Goal: Task Accomplishment & Management: Manage account settings

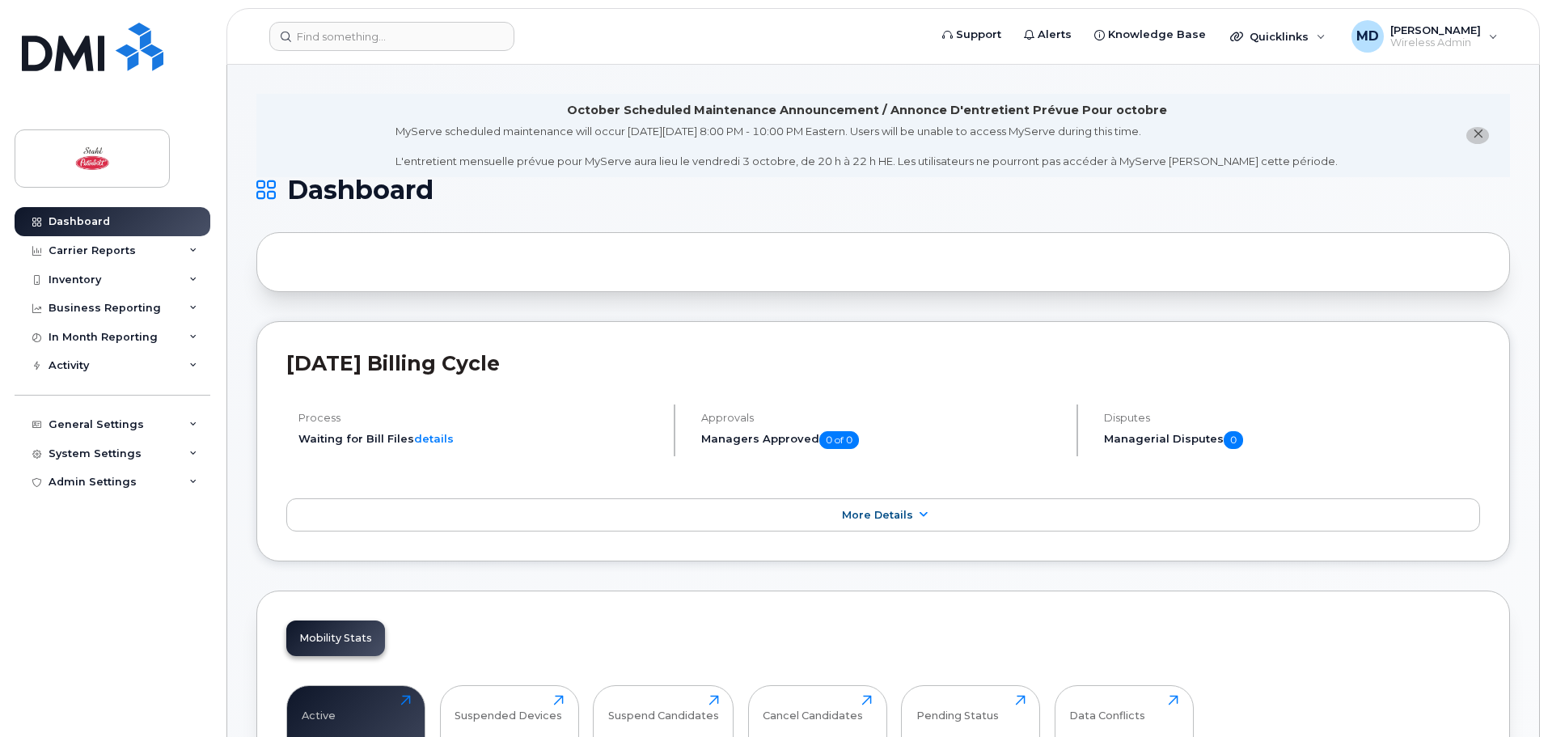
click at [1474, 133] on icon "close notification" at bounding box center [1478, 134] width 11 height 11
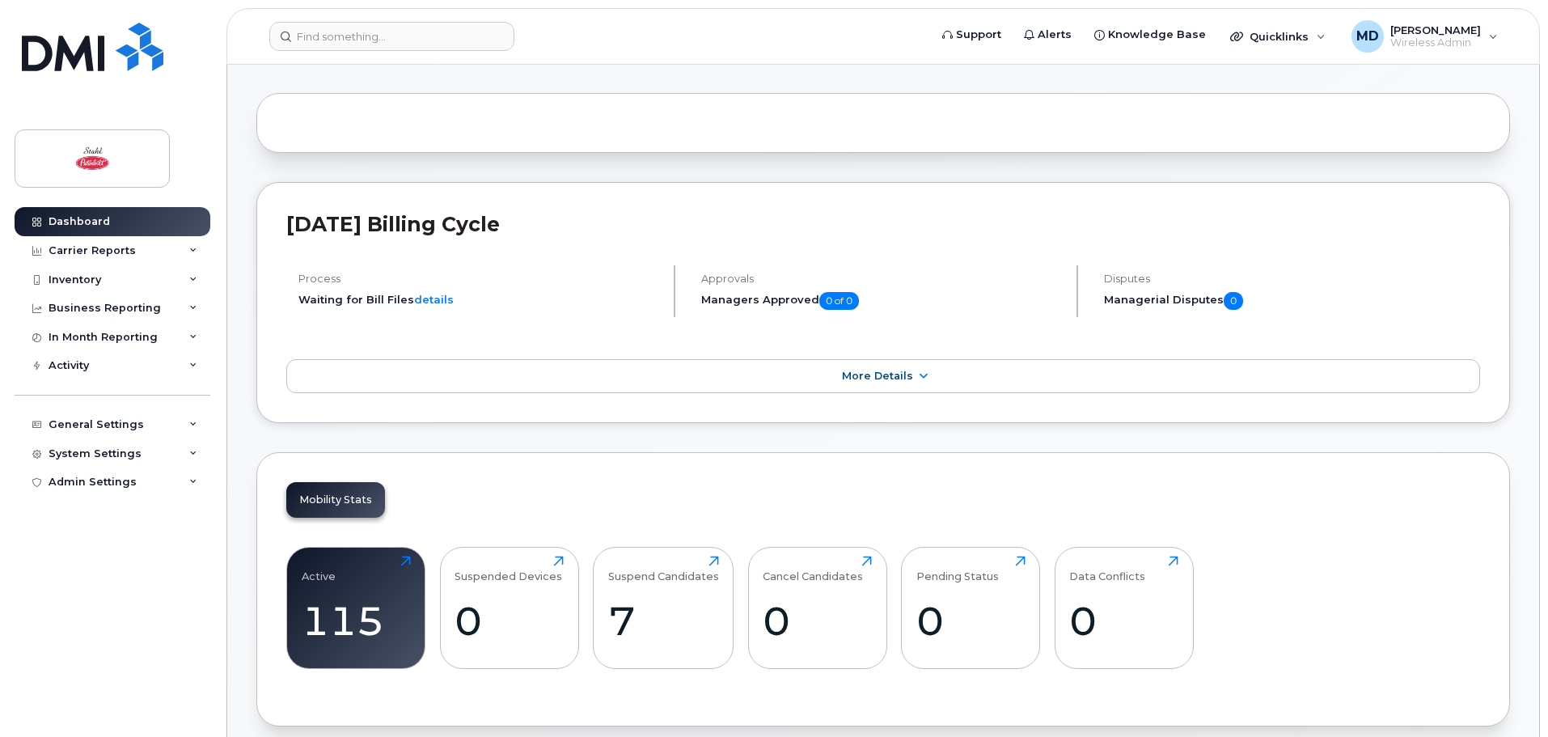
scroll to position [243, 0]
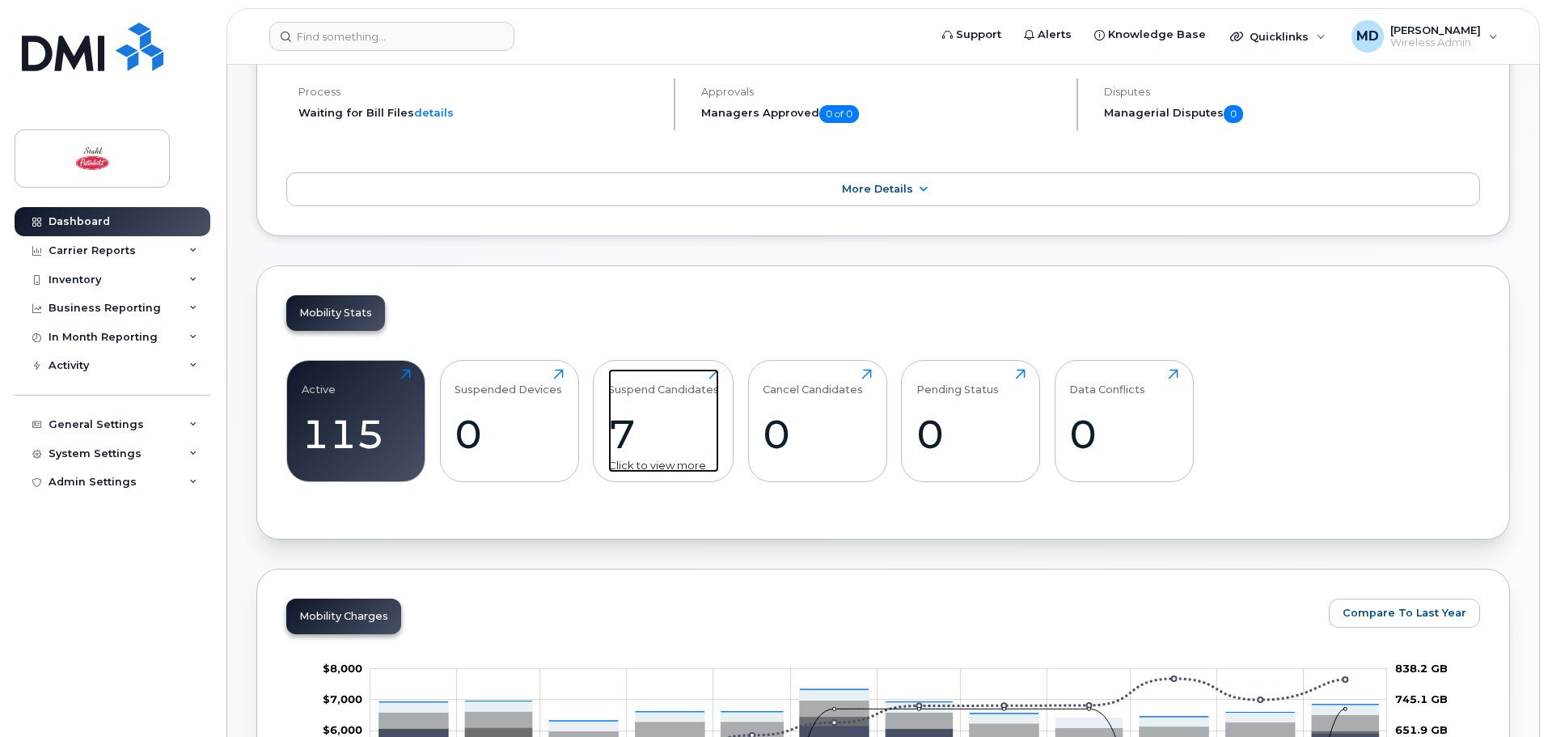
click at [628, 425] on div "7" at bounding box center [663, 434] width 111 height 48
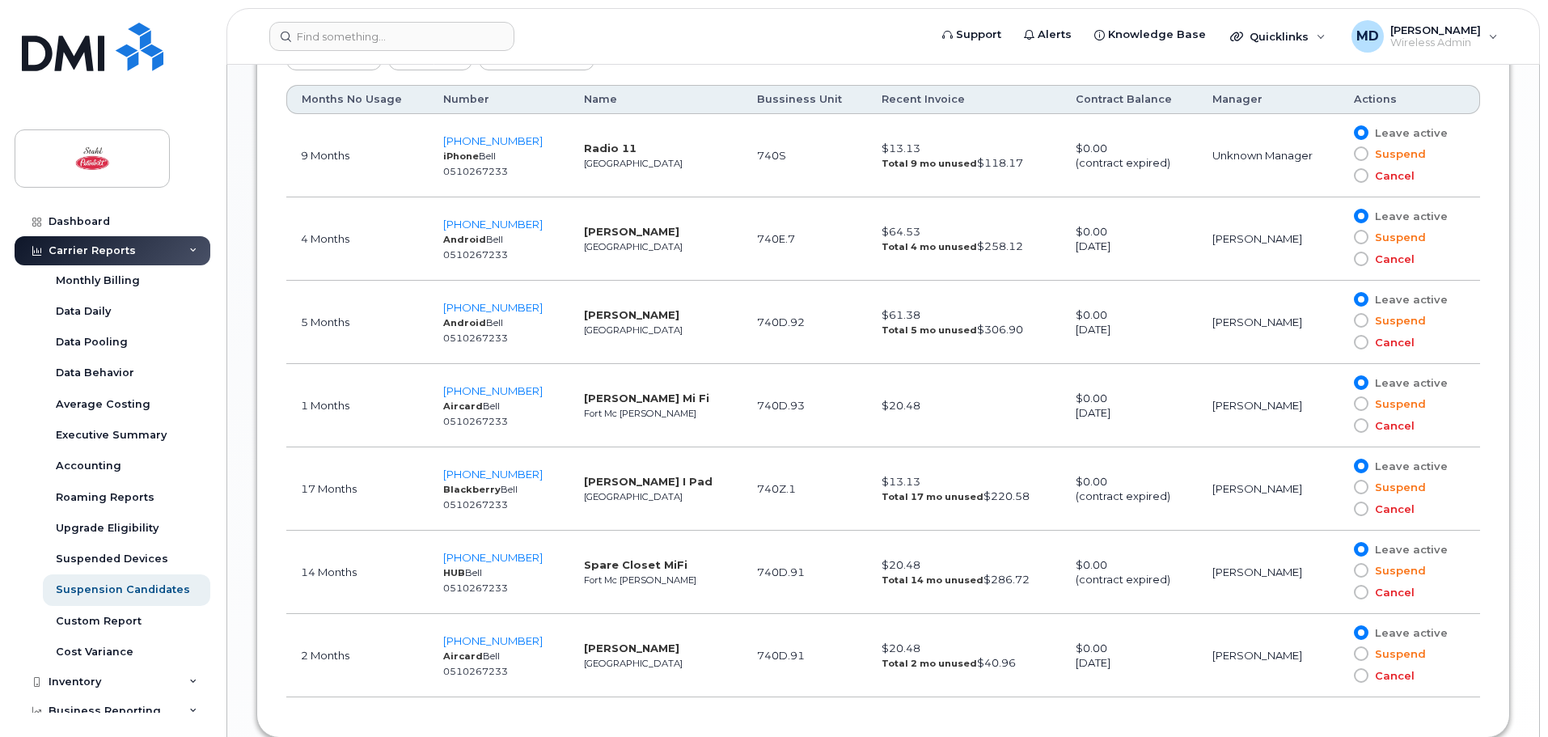
scroll to position [970, 0]
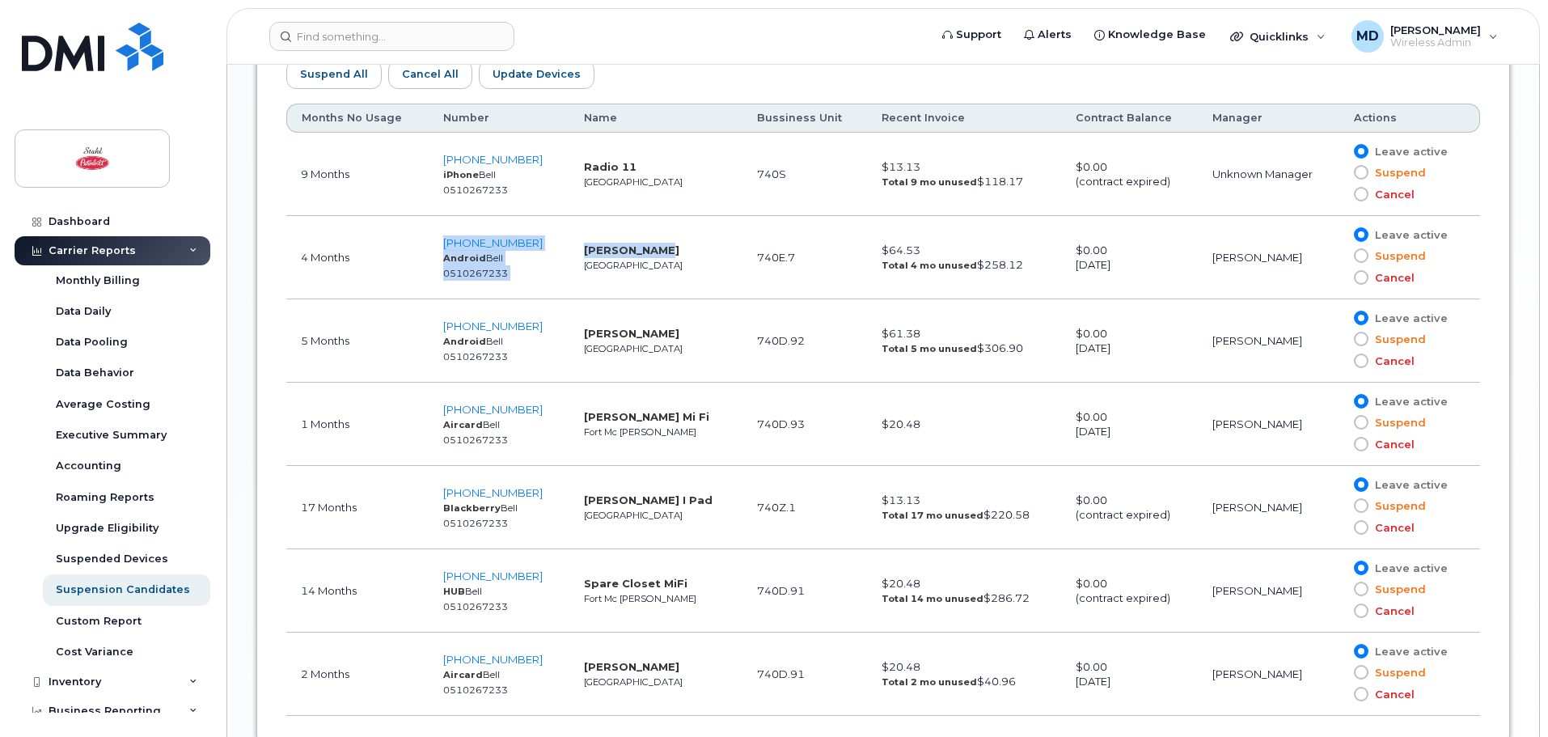
drag, startPoint x: 689, startPoint y: 255, endPoint x: 427, endPoint y: 241, distance: 262.4
click at [427, 241] on tr "4 Months 587-340-0729 Android Bell 0510267233 David Spares Edmonton 740E.7 $64.…" at bounding box center [883, 257] width 1194 height 83
click at [649, 274] on td "David Spares Edmonton" at bounding box center [655, 257] width 172 height 83
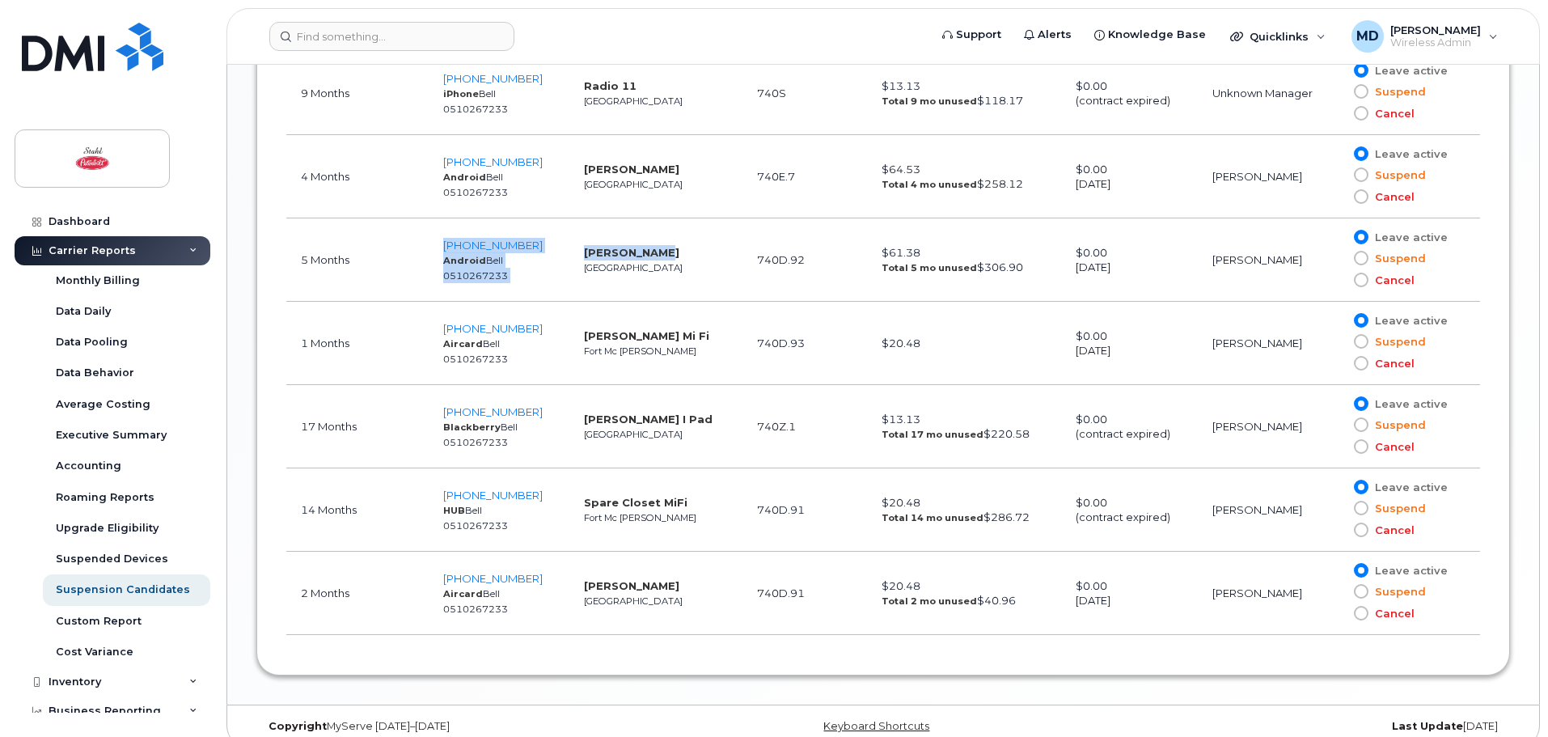
drag, startPoint x: 659, startPoint y: 256, endPoint x: 419, endPoint y: 250, distance: 240.3
click at [419, 250] on tr "5 Months 587-343-7552 Android Bell 0510267233 Dillan Nobbs Grande Prairie 740D.…" at bounding box center [883, 259] width 1194 height 83
click at [674, 250] on td "Dillan Nobbs Grande Prairie" at bounding box center [655, 259] width 172 height 83
drag, startPoint x: 658, startPoint y: 259, endPoint x: 432, endPoint y: 241, distance: 227.1
click at [432, 241] on tr "5 Months 587-343-7552 Android Bell 0510267233 Dillan Nobbs Grande Prairie 740D.…" at bounding box center [883, 259] width 1194 height 83
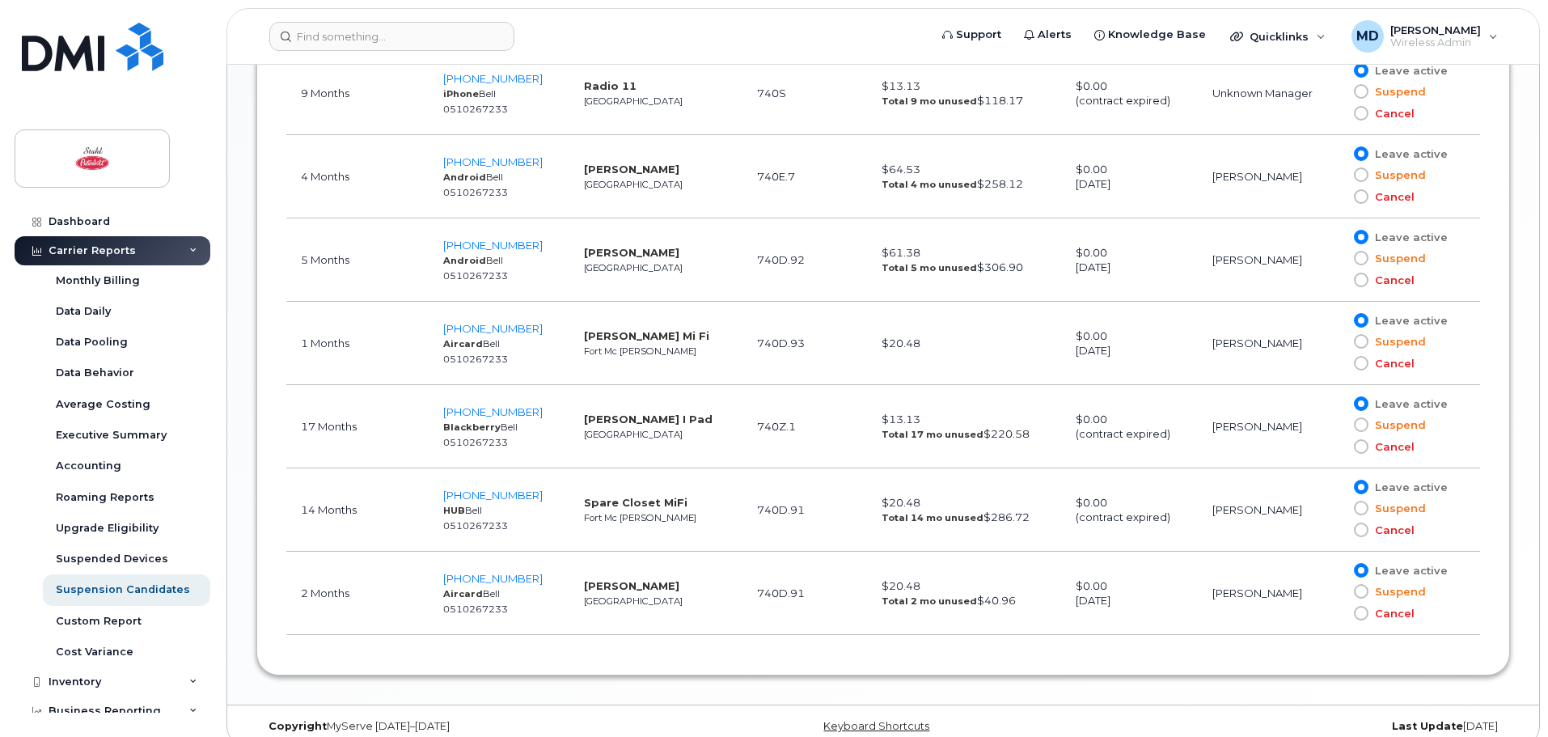
click at [644, 275] on td "Dillan Nobbs Grande Prairie" at bounding box center [655, 259] width 172 height 83
drag, startPoint x: 653, startPoint y: 261, endPoint x: 425, endPoint y: 237, distance: 229.4
click at [425, 237] on tr "5 Months 587-343-7552 Android Bell 0510267233 Dillan Nobbs Grande Prairie 740D.…" at bounding box center [883, 259] width 1194 height 83
click at [676, 273] on td "Dillan Nobbs Grande Prairie" at bounding box center [655, 259] width 172 height 83
click at [679, 361] on td "Eric Hempstead Mi Fi Fort Mc Murray" at bounding box center [655, 343] width 172 height 83
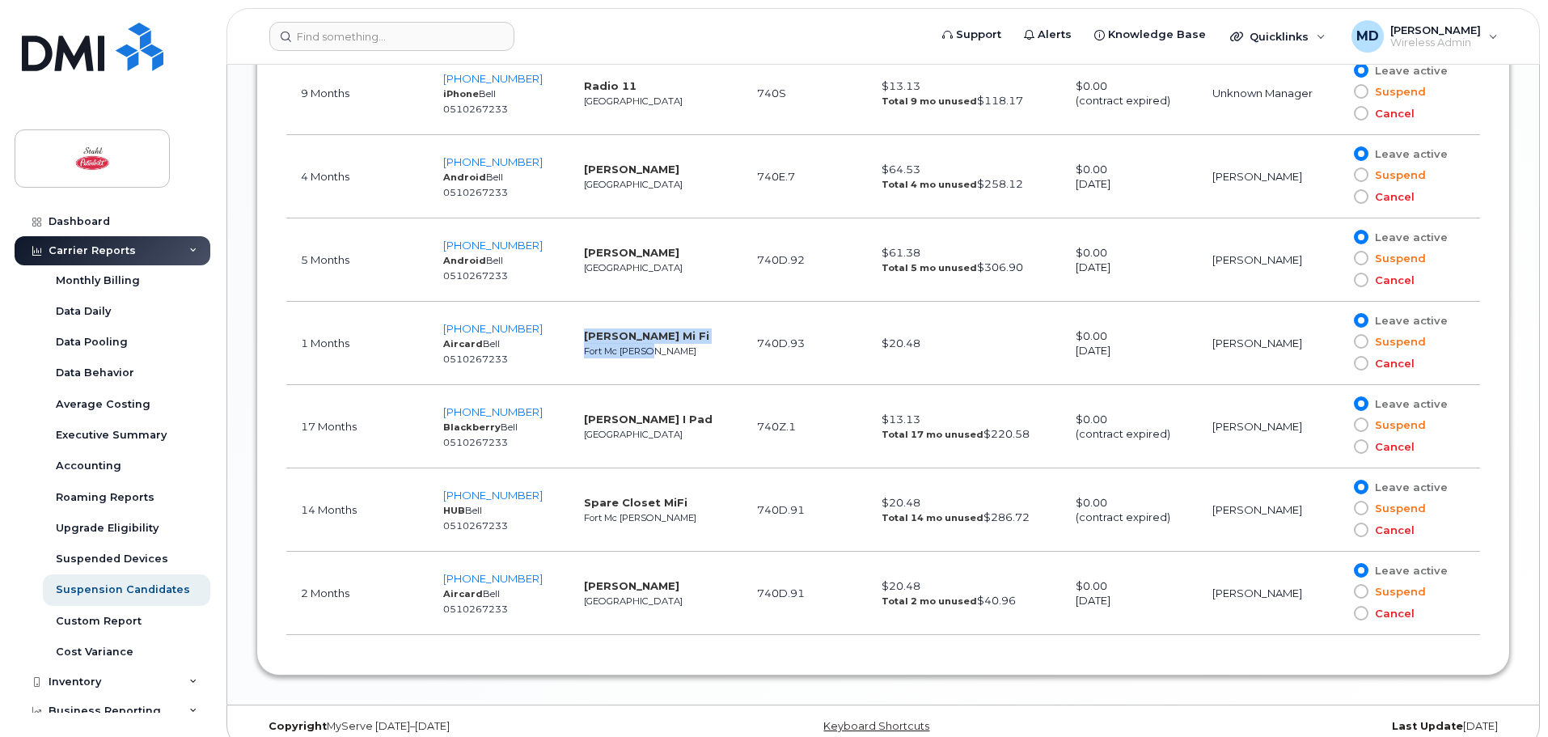
drag, startPoint x: 687, startPoint y: 360, endPoint x: 555, endPoint y: 324, distance: 136.5
click at [569, 324] on td "Eric Hempstead Mi Fi Fort Mc Murray" at bounding box center [655, 343] width 172 height 83
click at [696, 352] on td "Eric Hempstead Mi Fi Fort Mc Murray" at bounding box center [655, 343] width 172 height 83
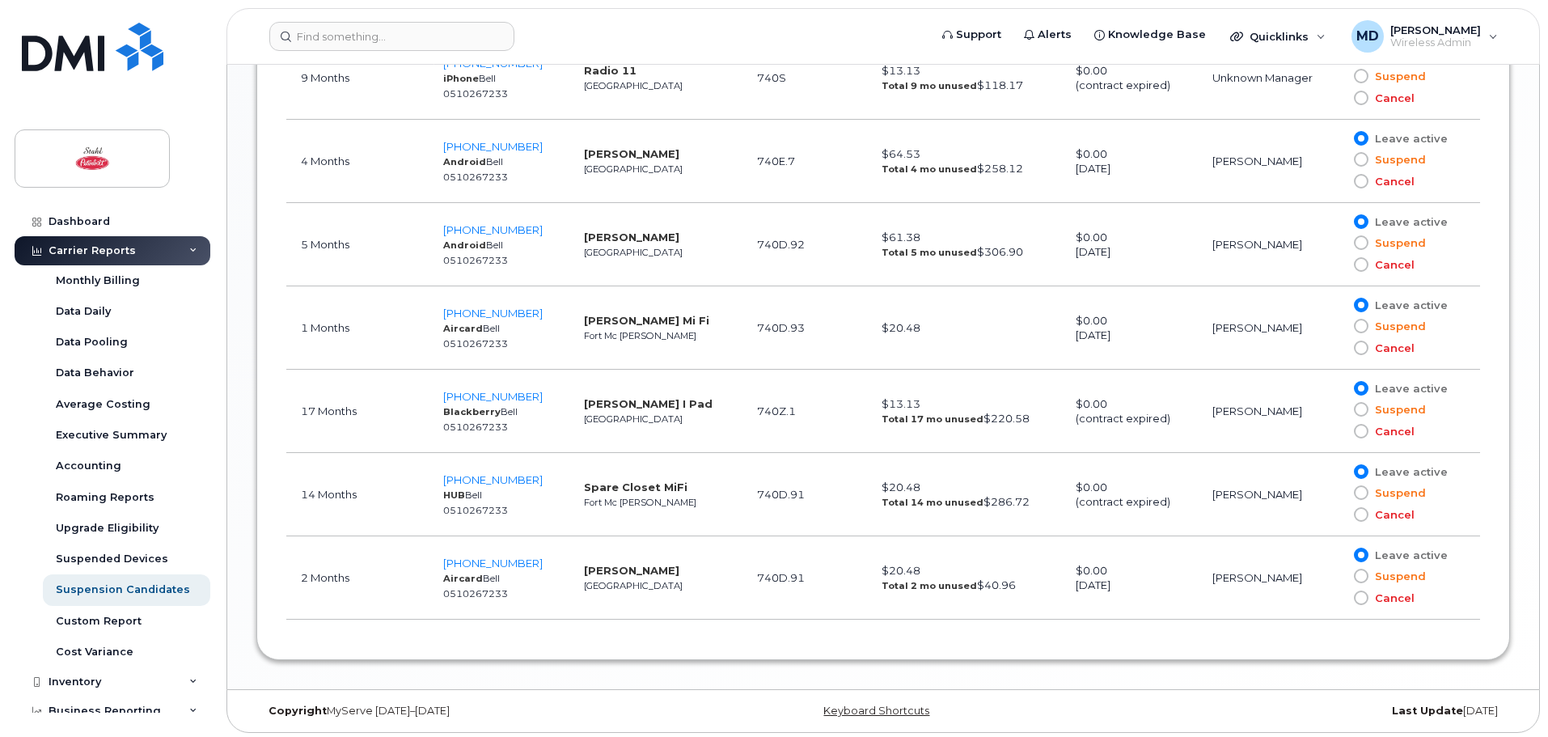
scroll to position [1071, 0]
click at [686, 581] on td "Greg Farnell MiFi Edmonton" at bounding box center [655, 573] width 172 height 83
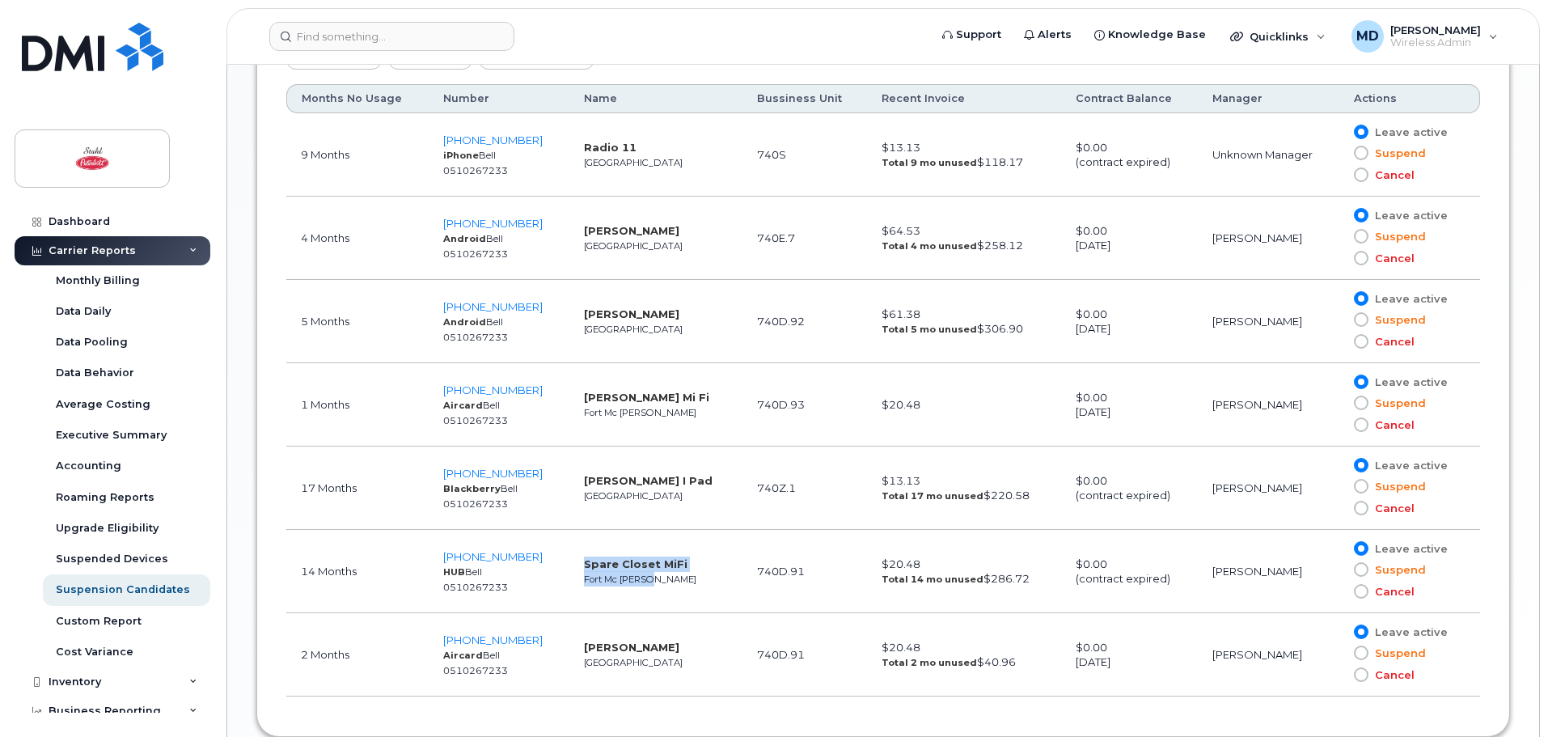
drag, startPoint x: 685, startPoint y: 576, endPoint x: 568, endPoint y: 557, distance: 118.7
click at [569, 557] on td "Spare Closet MiFi Fort Mc Murray" at bounding box center [655, 571] width 172 height 83
click at [705, 581] on td "Spare Closet MiFi Fort Mc Murray" at bounding box center [655, 571] width 172 height 83
click at [673, 564] on td "Spare Closet MiFi Fort Mc Murray" at bounding box center [655, 571] width 172 height 83
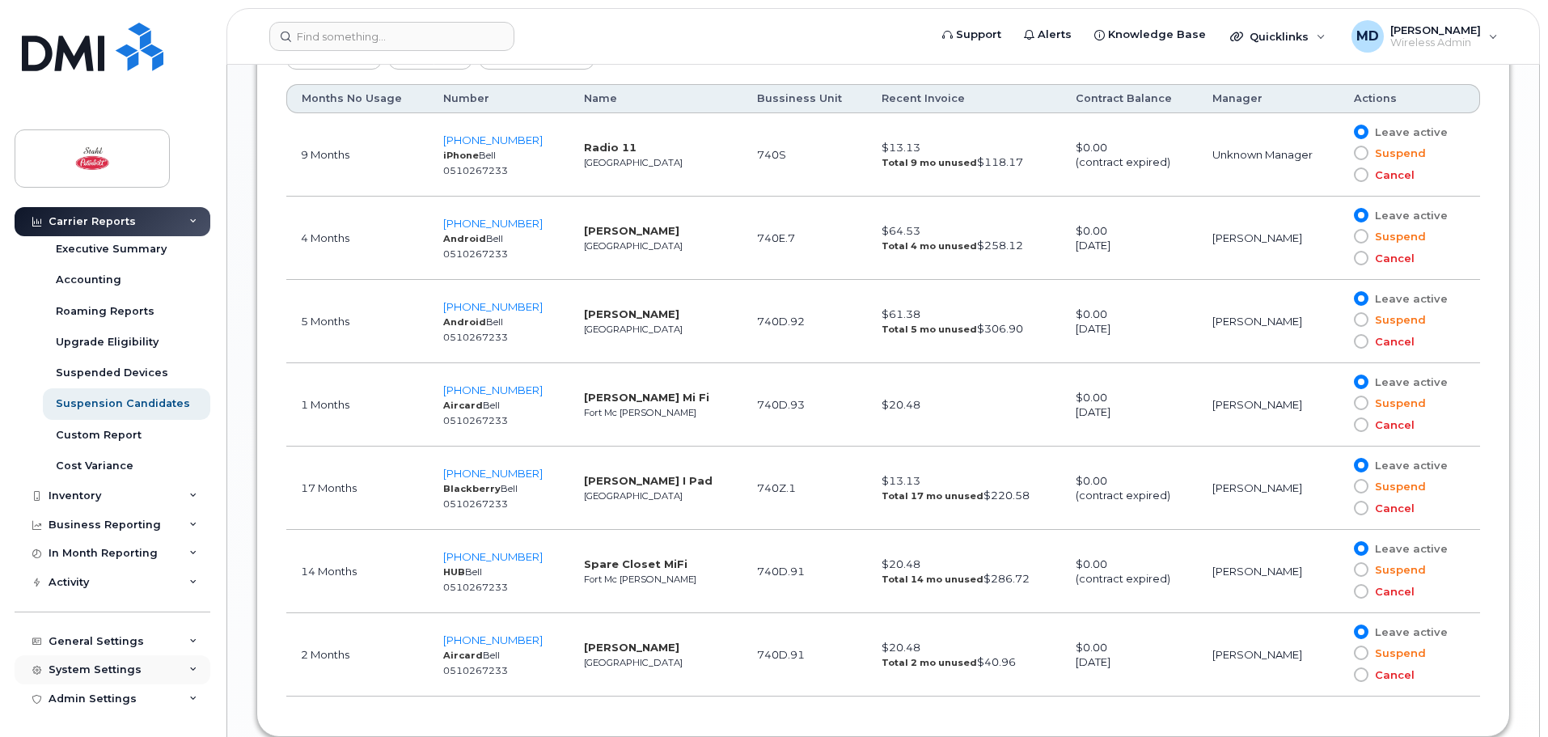
click at [121, 674] on div "System Settings" at bounding box center [95, 669] width 93 height 13
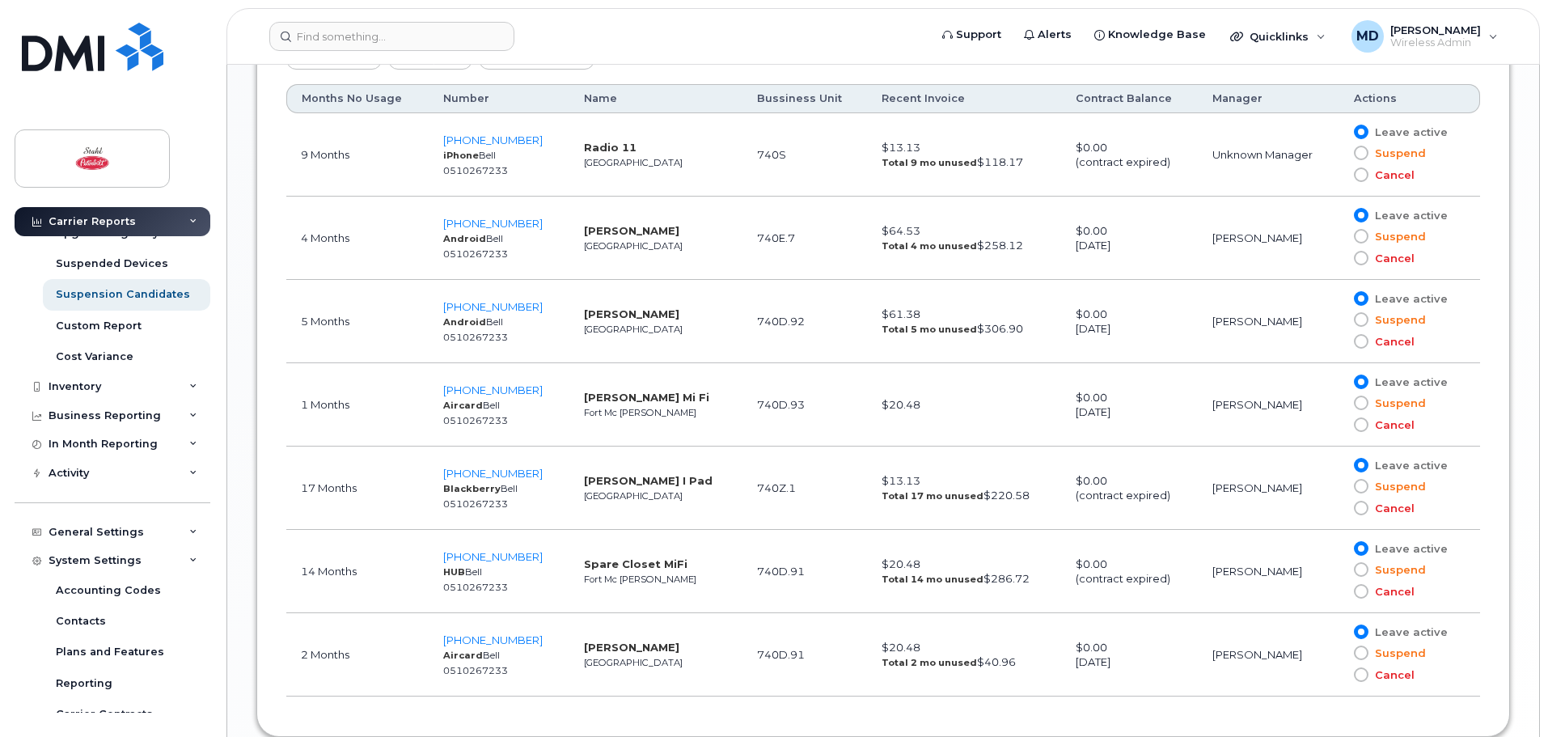
scroll to position [433, 0]
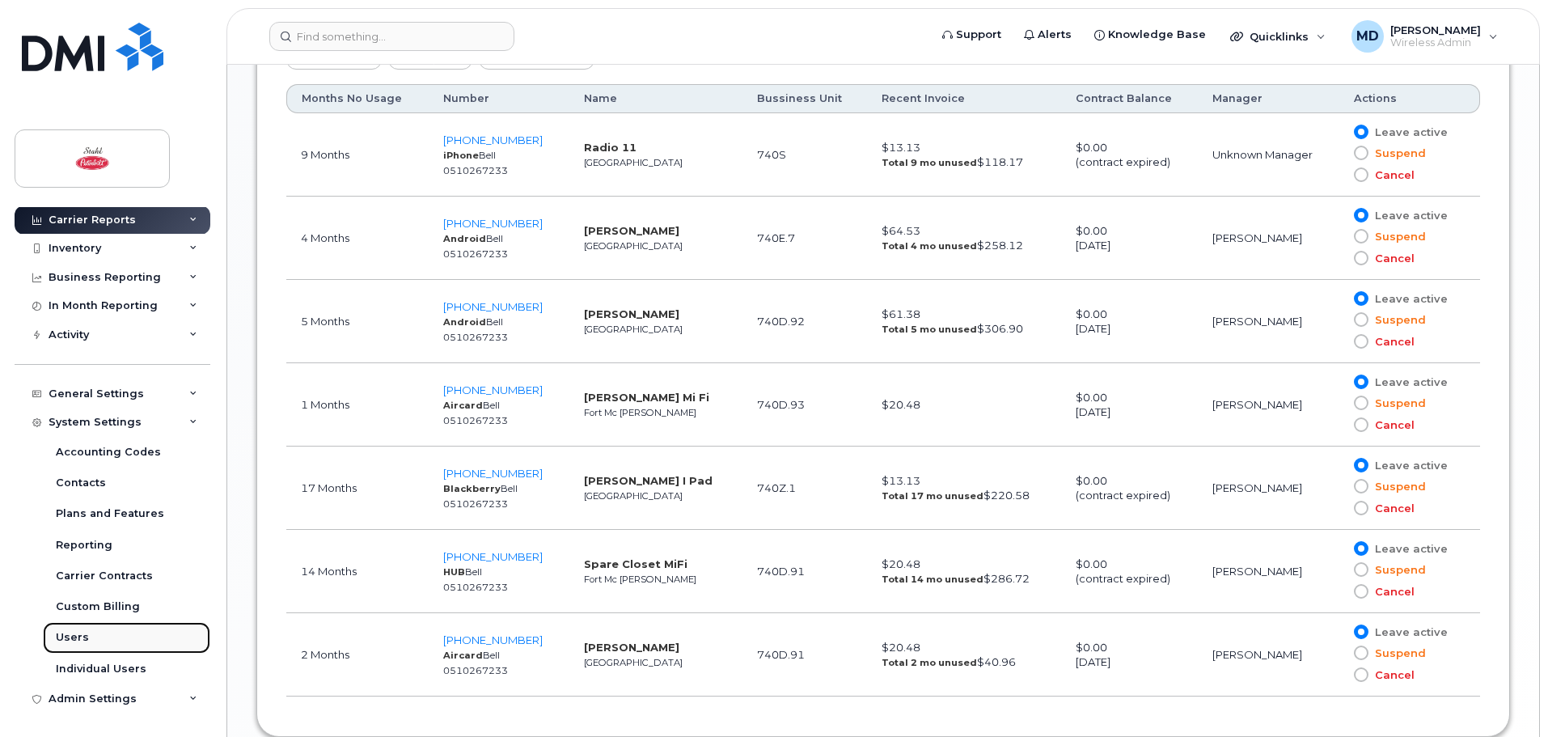
click at [111, 640] on link "Users" at bounding box center [126, 637] width 167 height 31
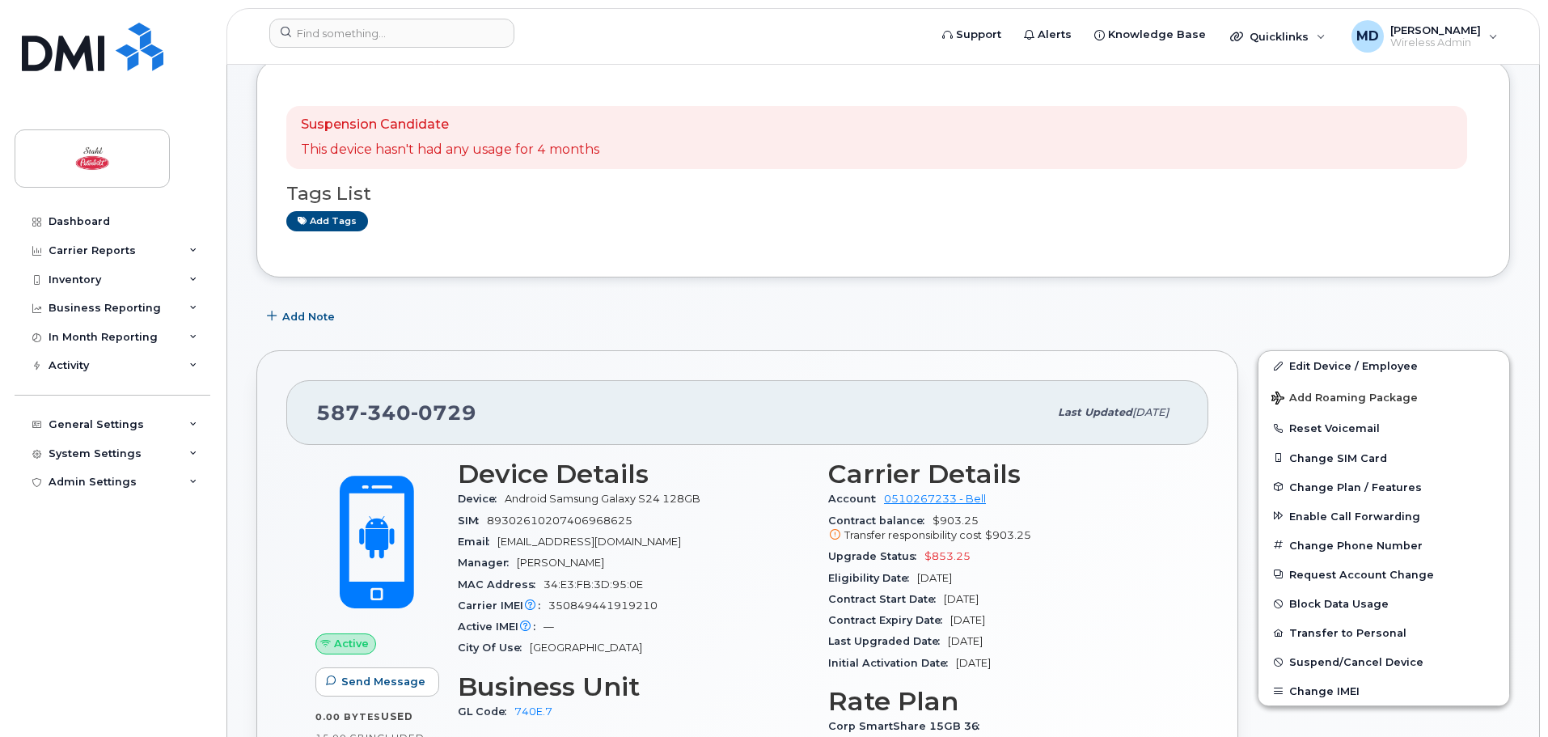
scroll to position [162, 0]
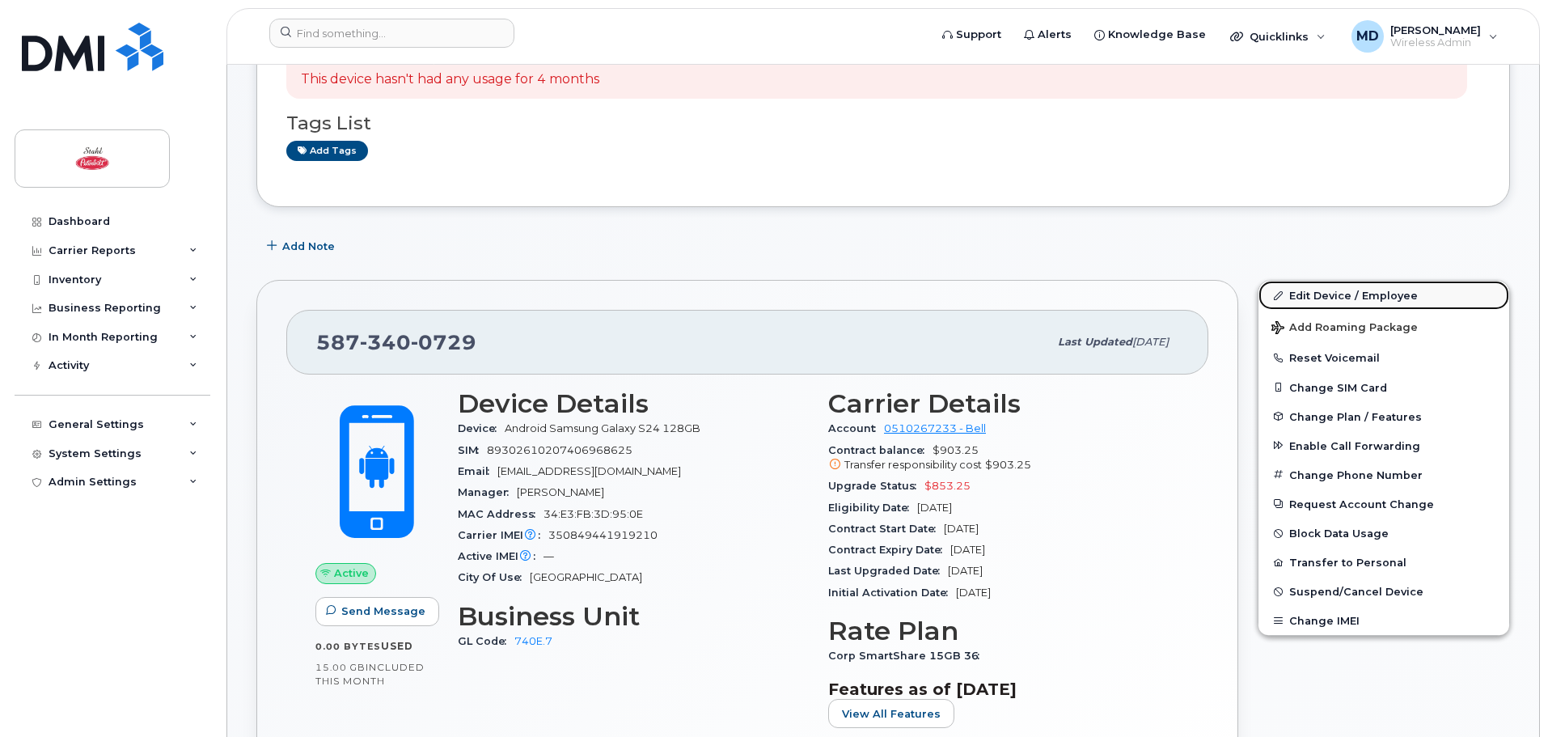
click at [1334, 291] on link "Edit Device / Employee" at bounding box center [1383, 295] width 251 height 29
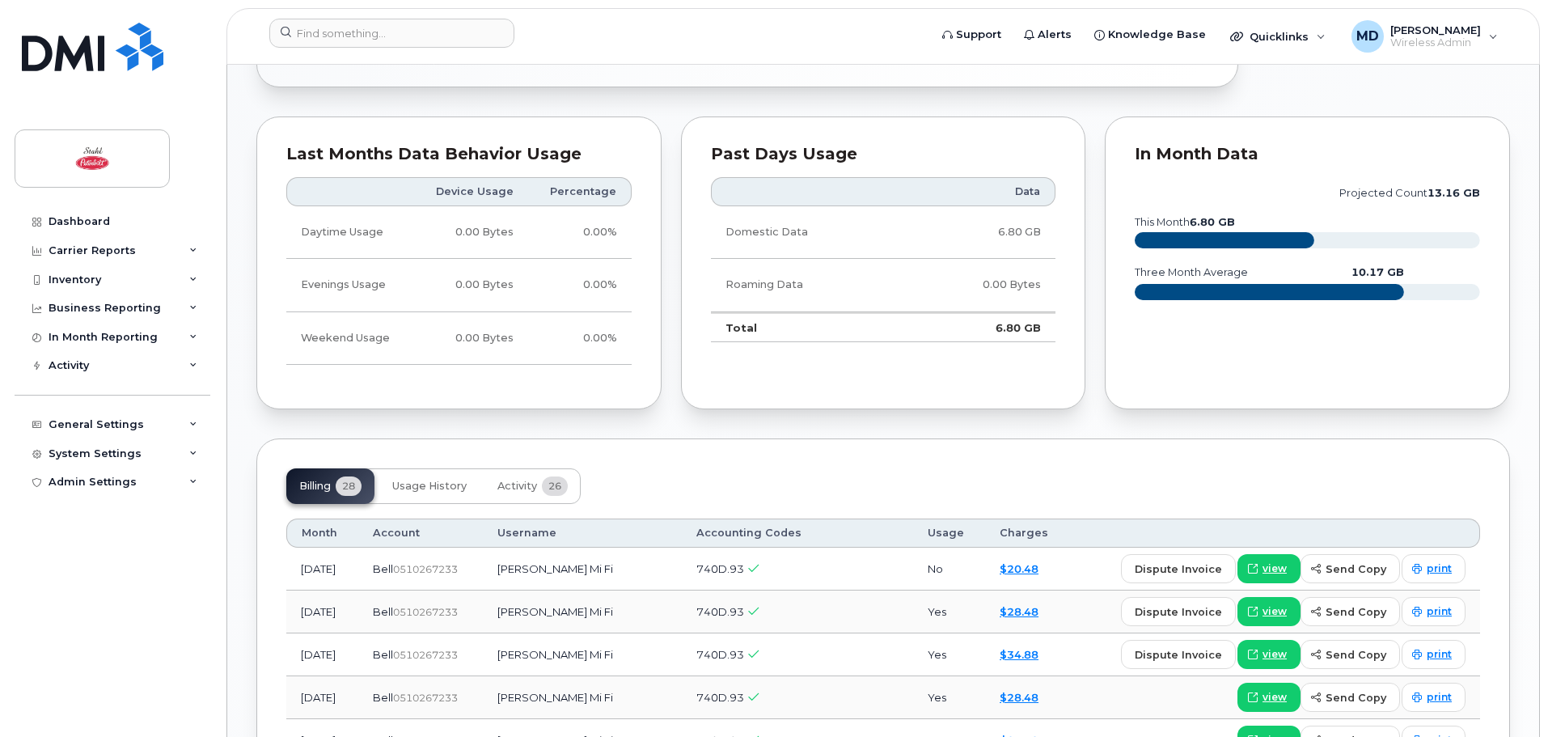
scroll to position [946, 0]
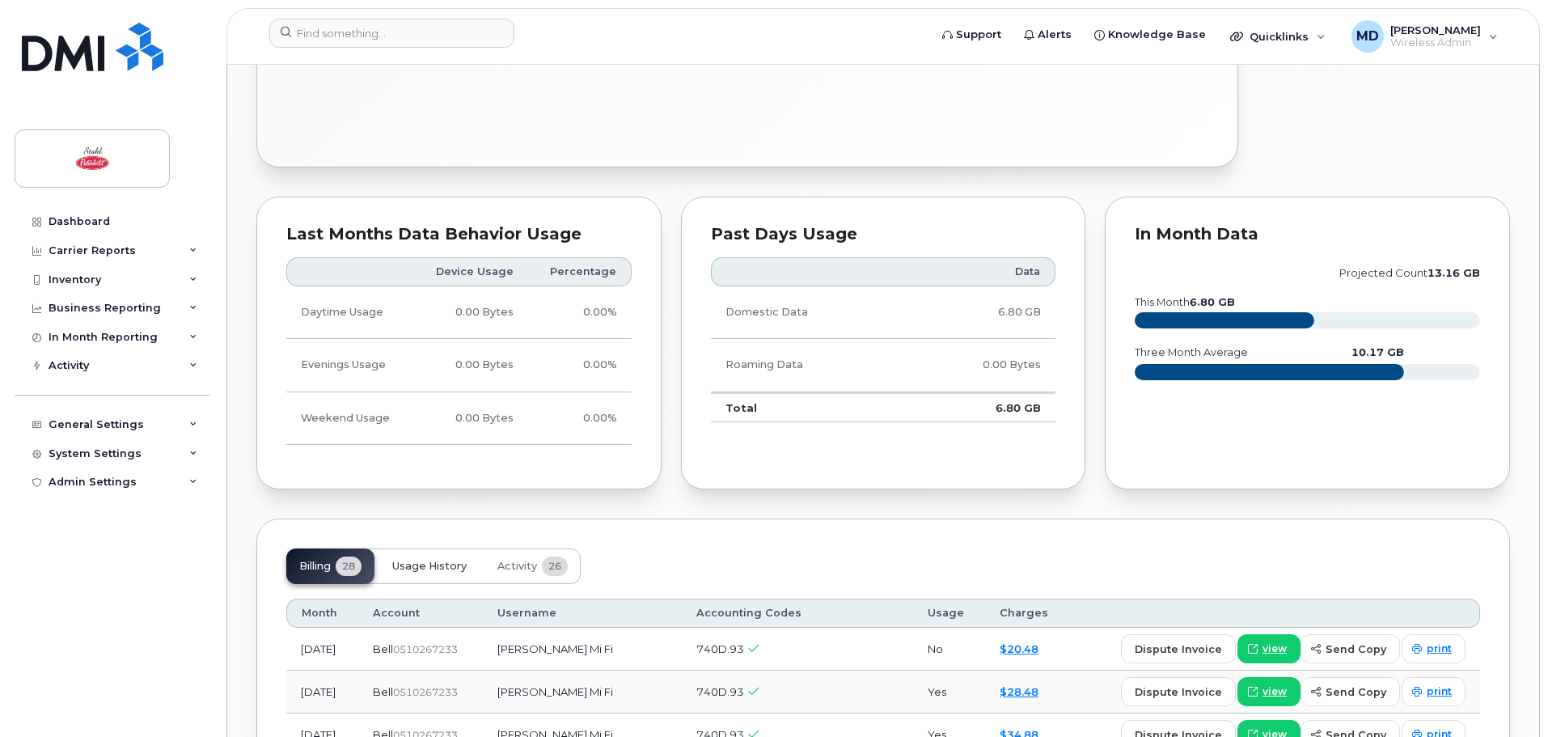
click at [426, 565] on span "Usage History" at bounding box center [429, 566] width 74 height 13
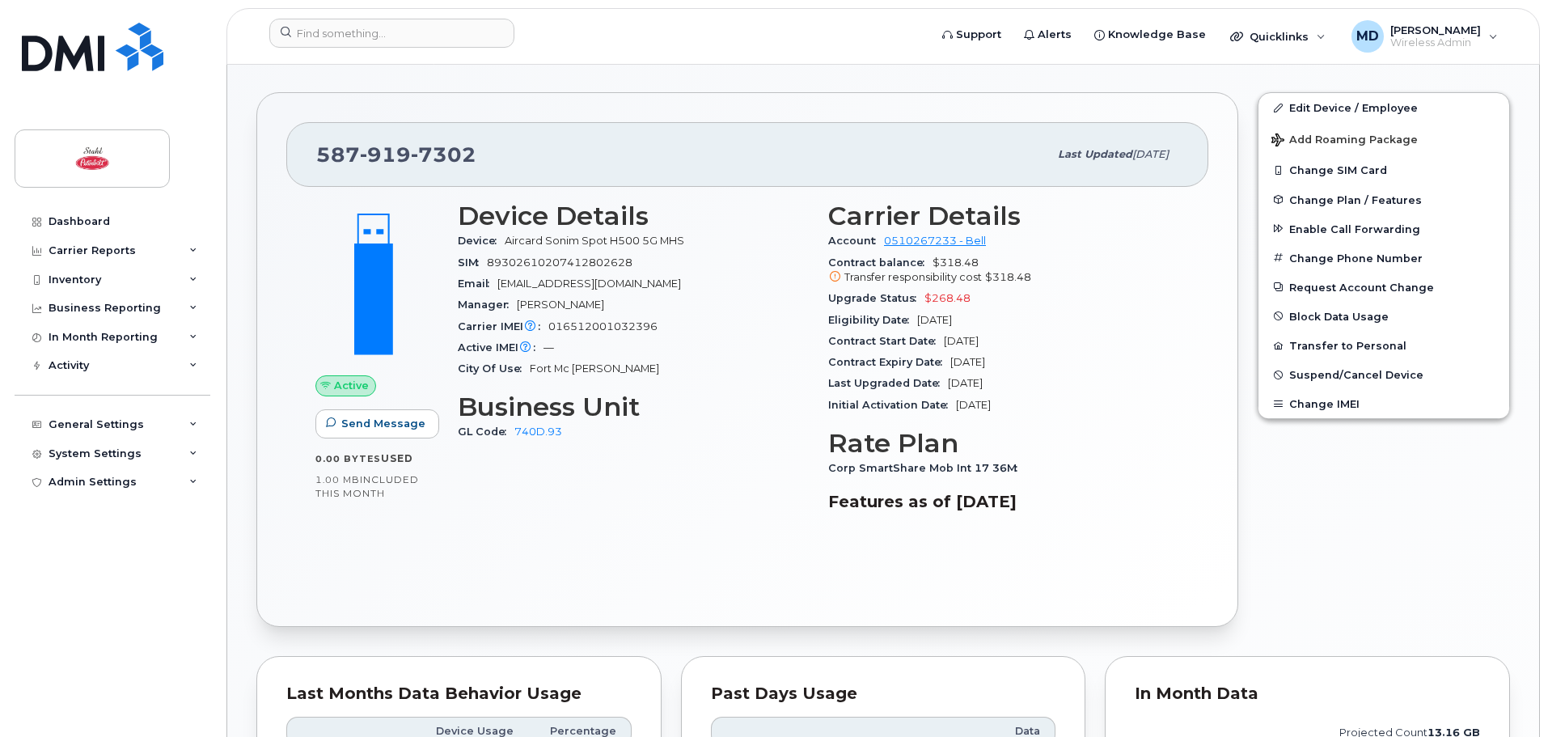
scroll to position [480, 0]
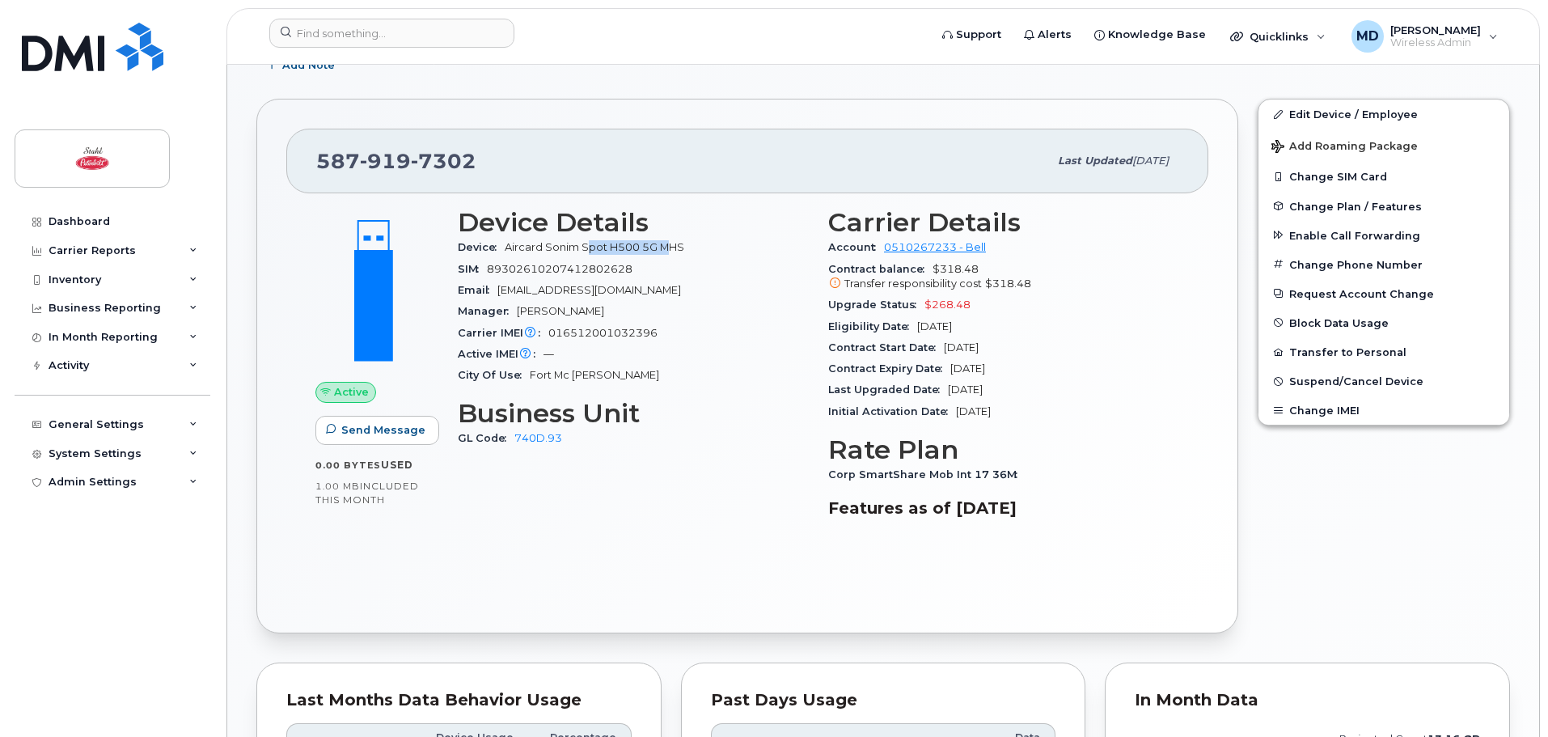
drag, startPoint x: 588, startPoint y: 250, endPoint x: 674, endPoint y: 247, distance: 85.8
click at [674, 247] on span "Aircard Sonim Spot H500 5G MHS" at bounding box center [595, 247] width 180 height 12
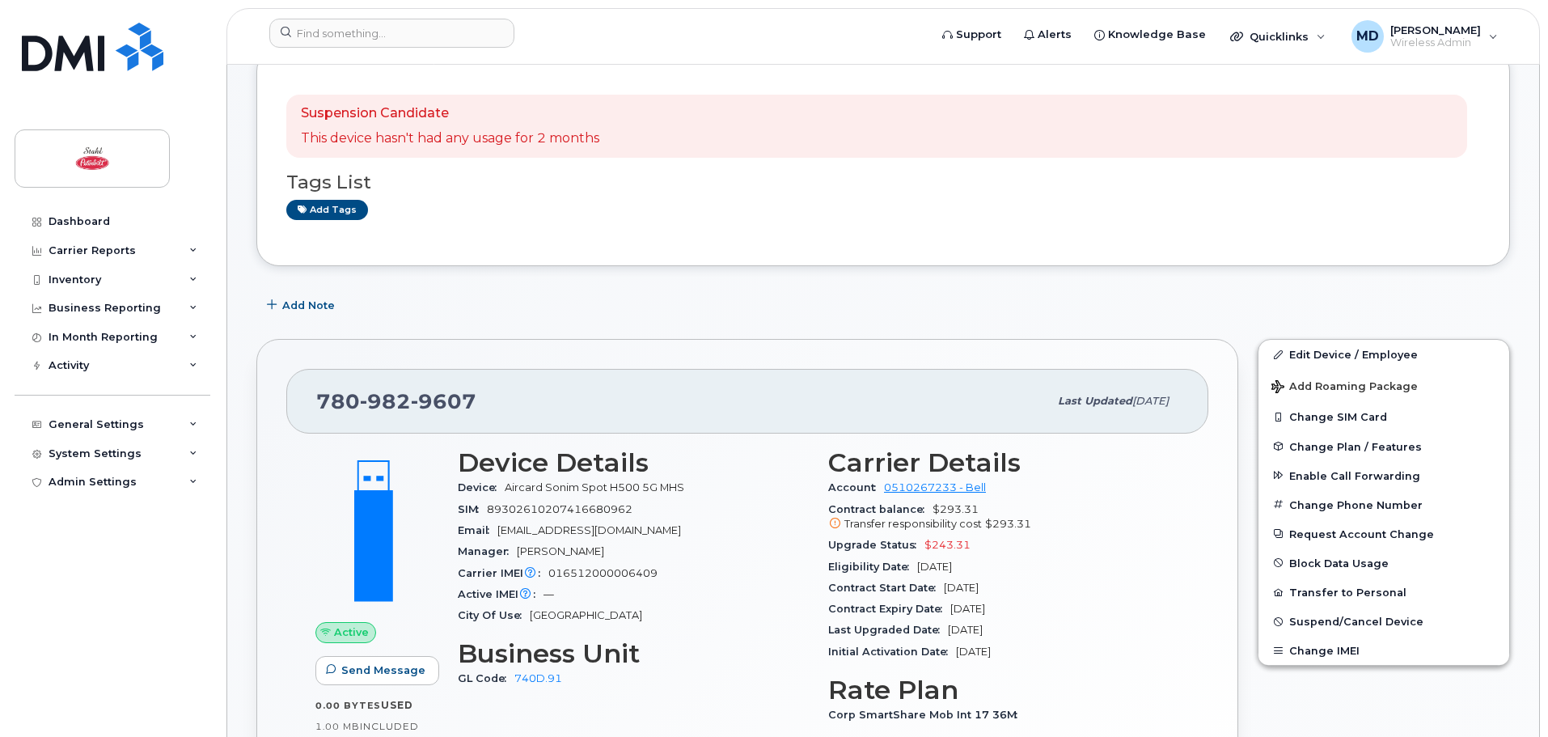
scroll to position [162, 0]
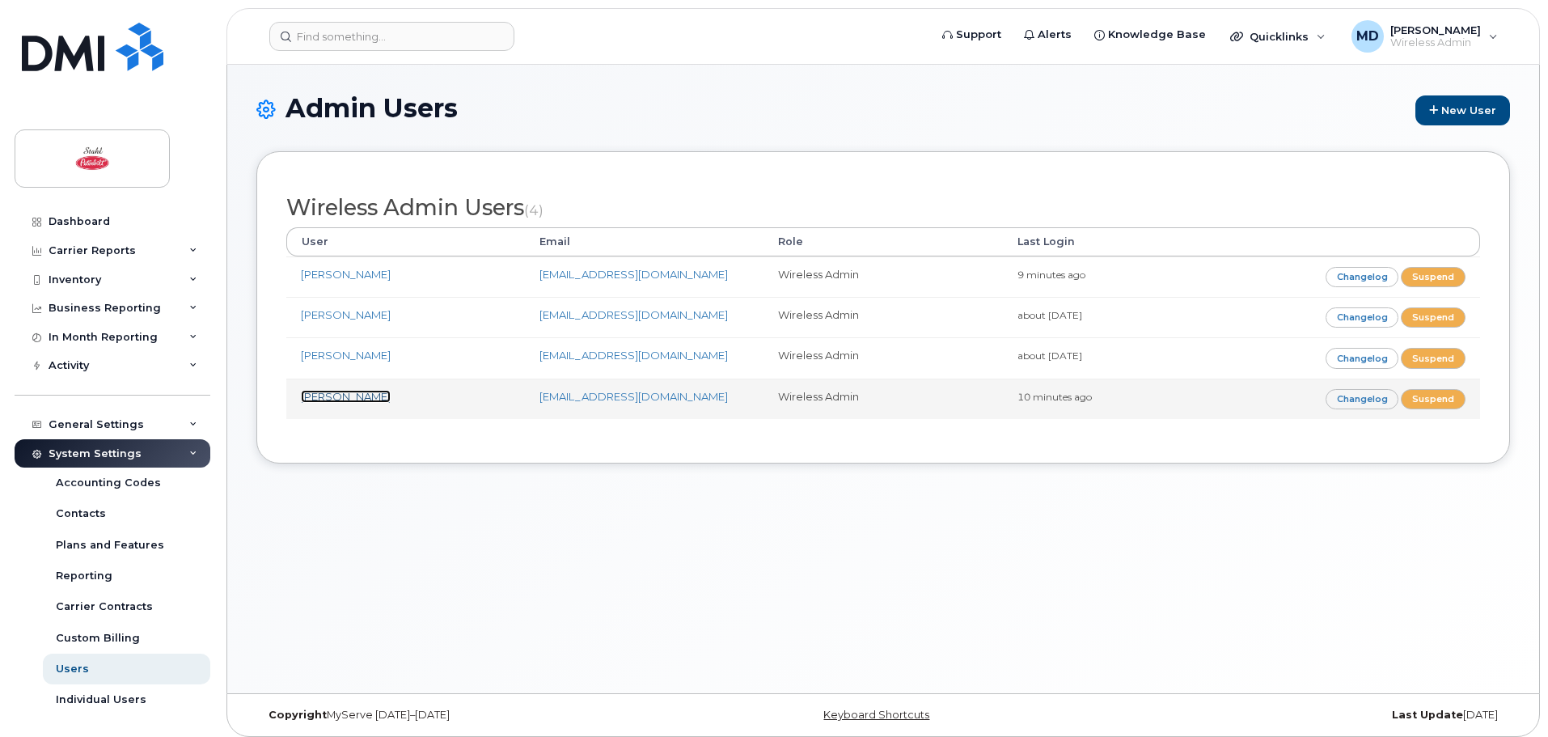
click at [335, 399] on link "[PERSON_NAME]" at bounding box center [346, 396] width 90 height 13
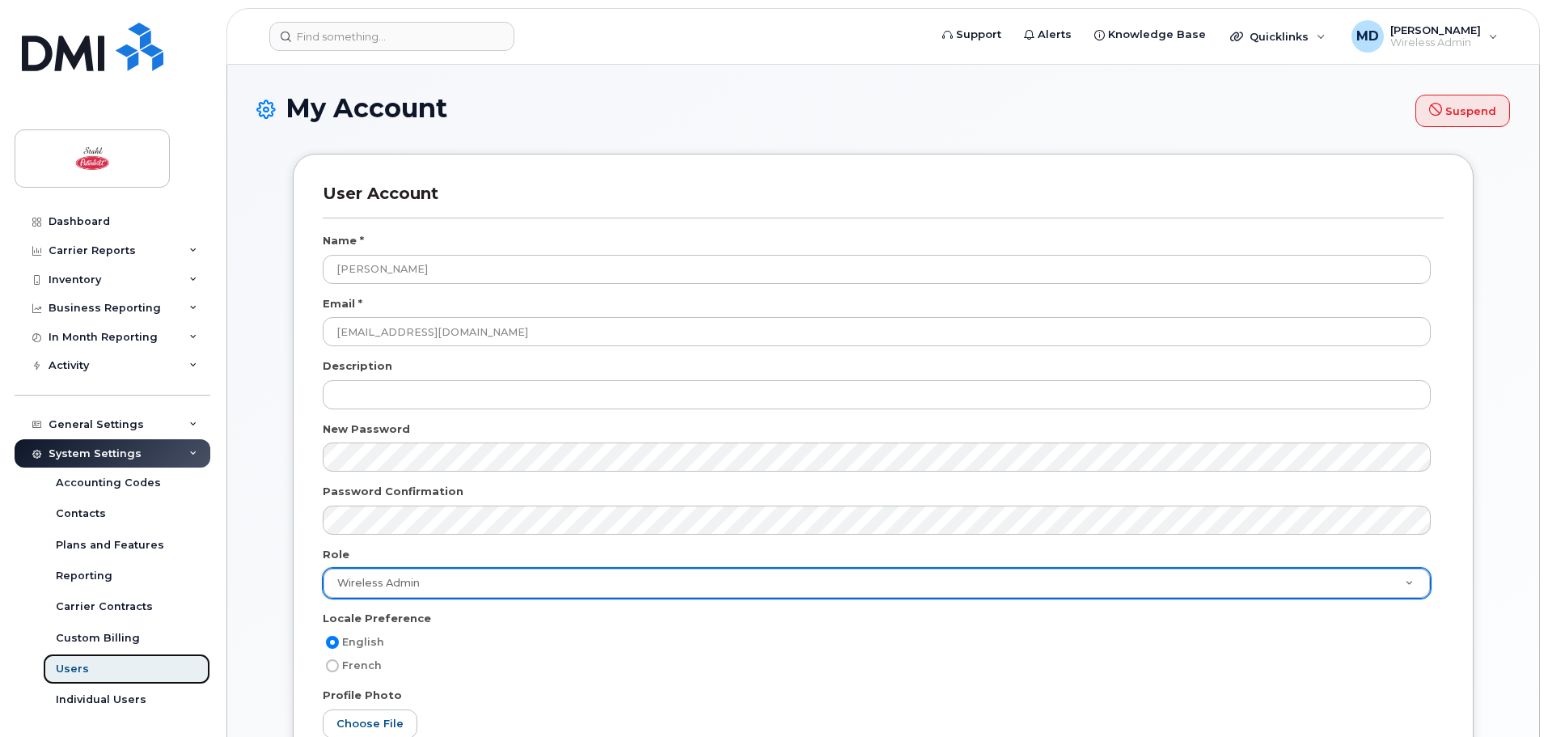
click at [99, 673] on link "Users" at bounding box center [126, 668] width 167 height 31
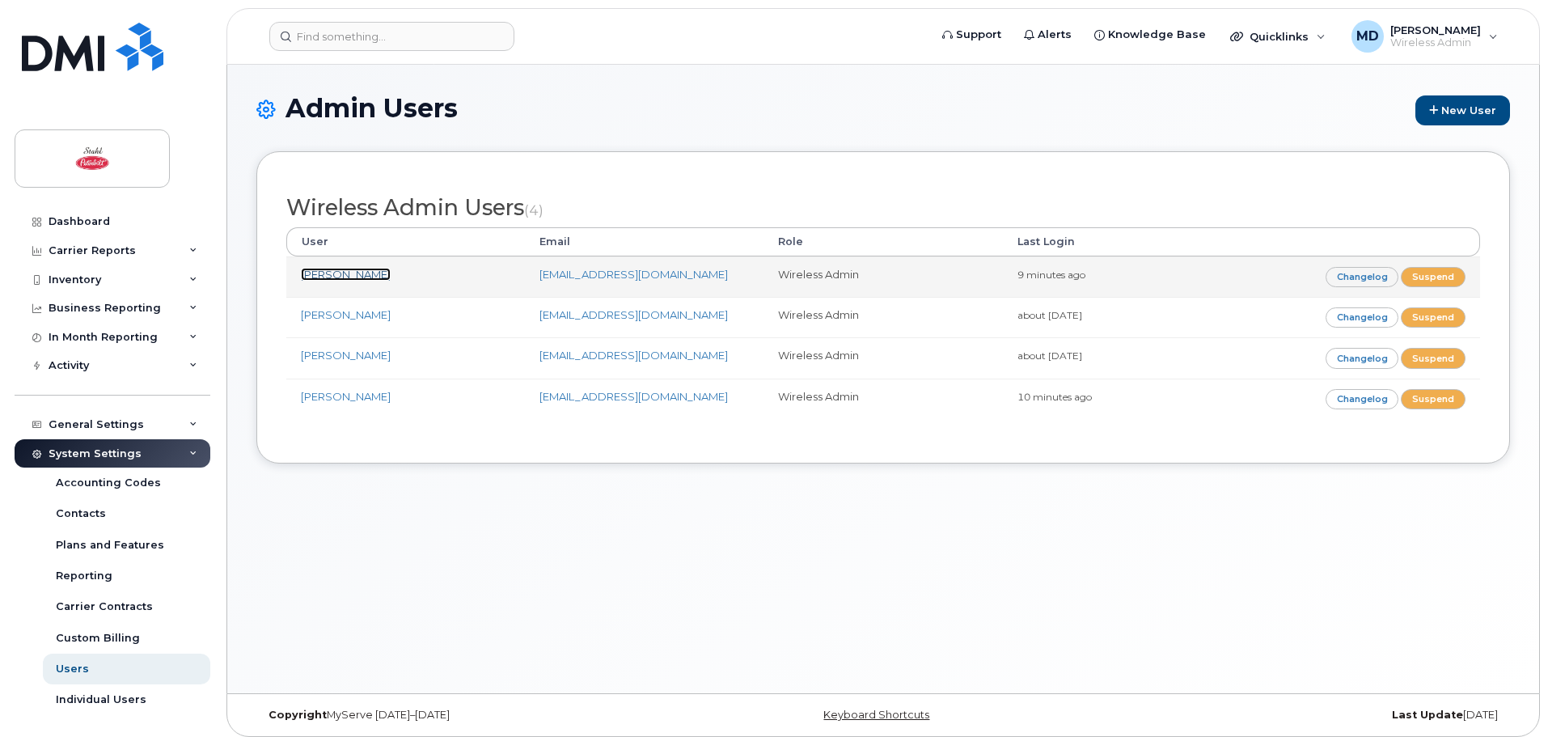
click at [349, 279] on link "[PERSON_NAME]" at bounding box center [346, 274] width 90 height 13
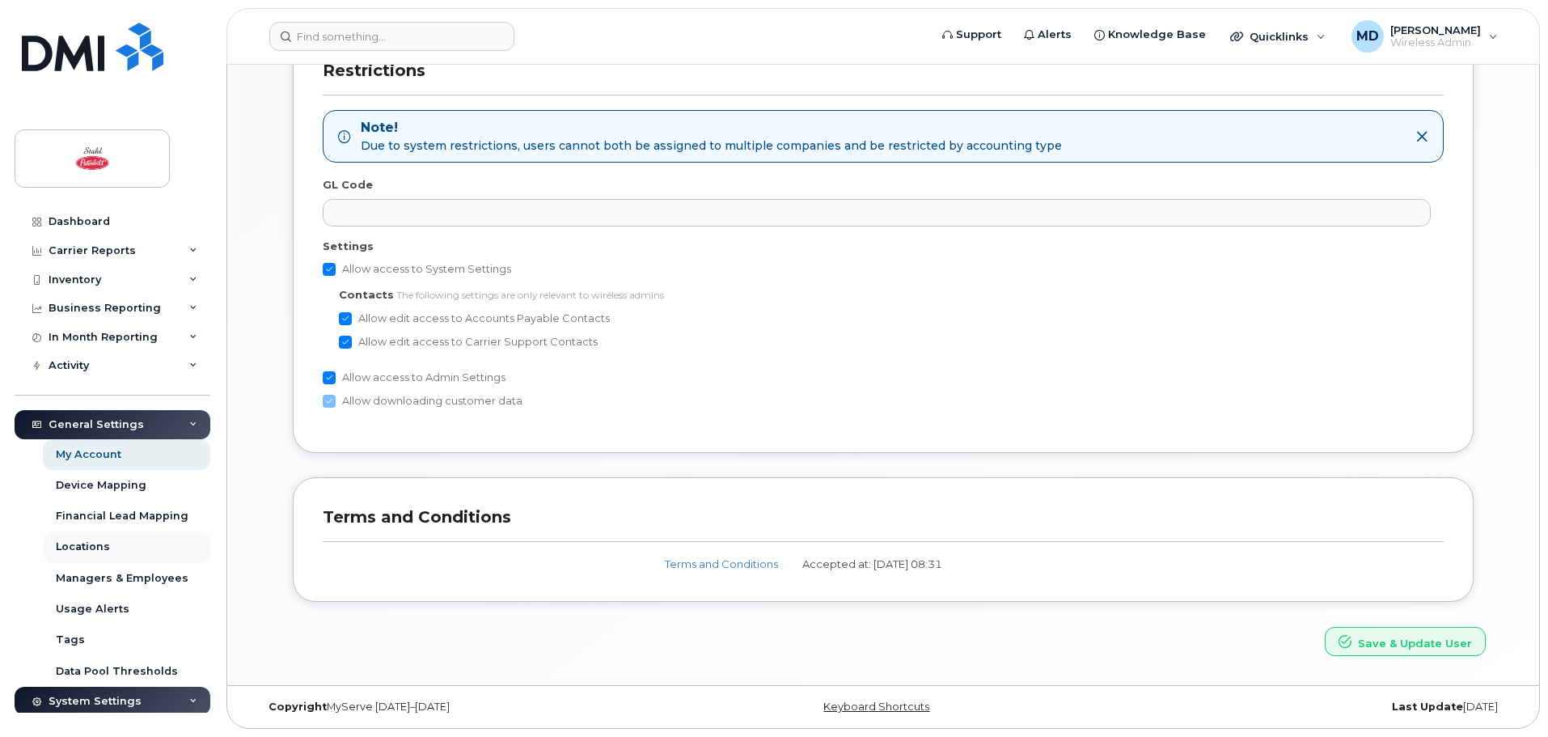
scroll to position [279, 0]
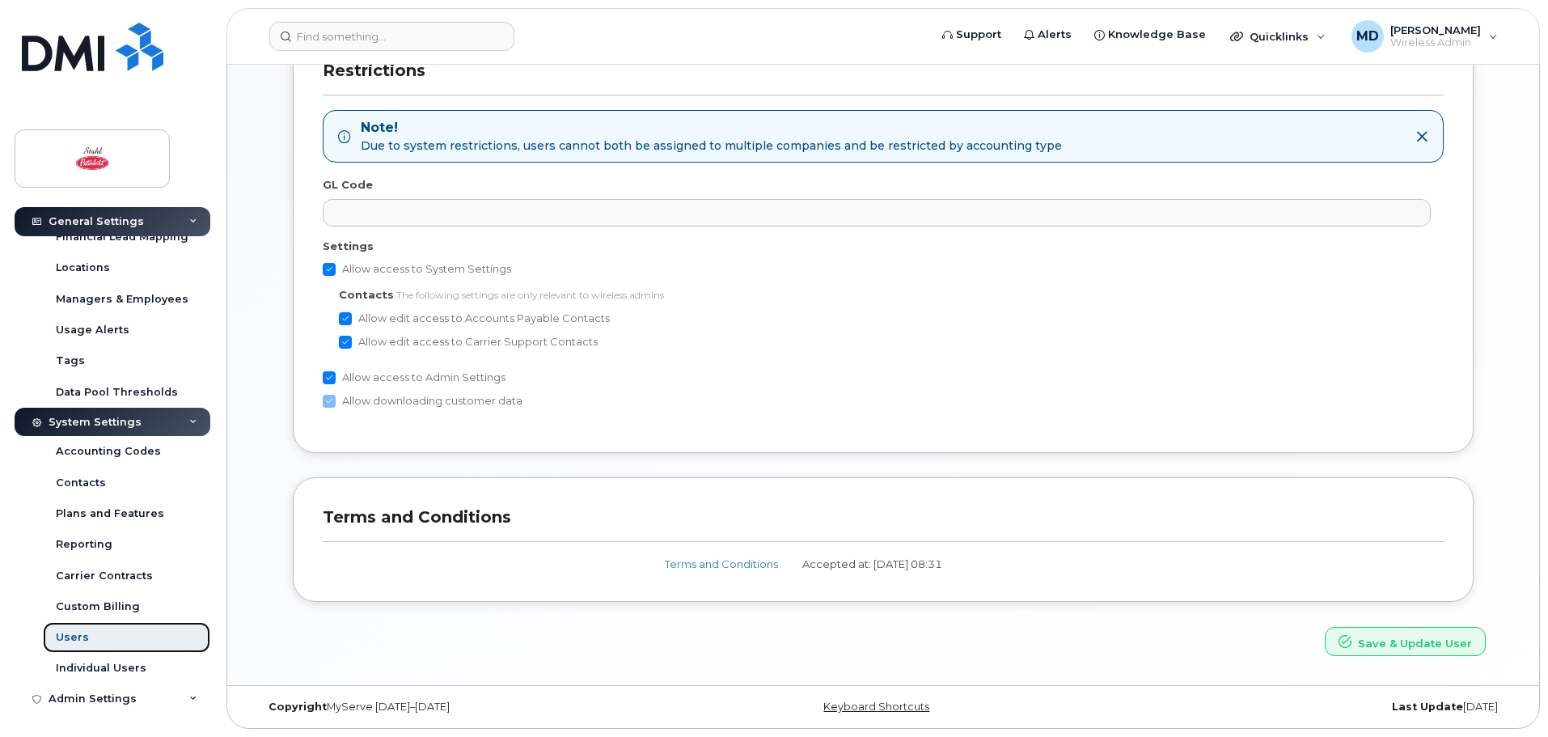
click at [92, 649] on link "Users" at bounding box center [126, 637] width 167 height 31
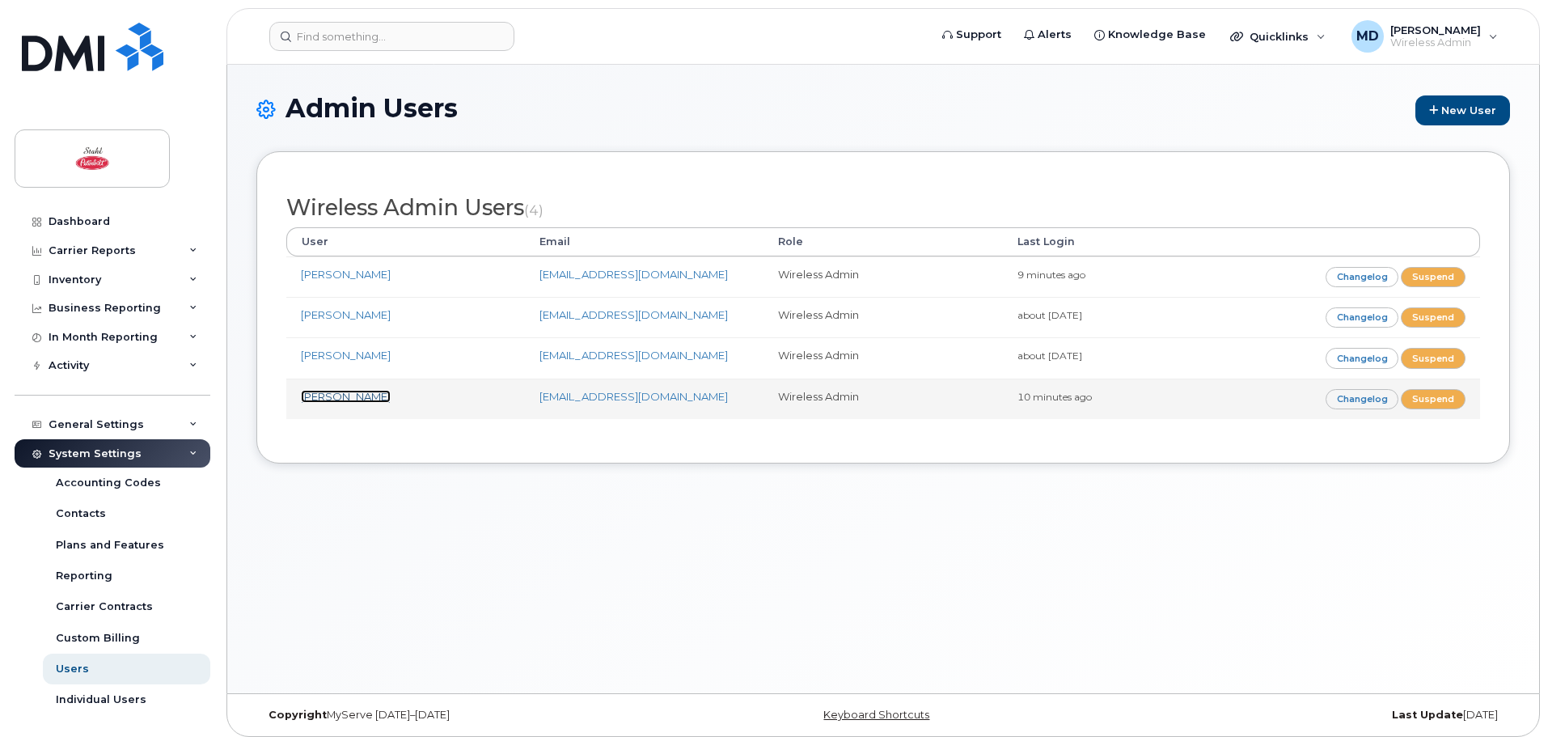
click at [342, 398] on link "[PERSON_NAME]" at bounding box center [346, 396] width 90 height 13
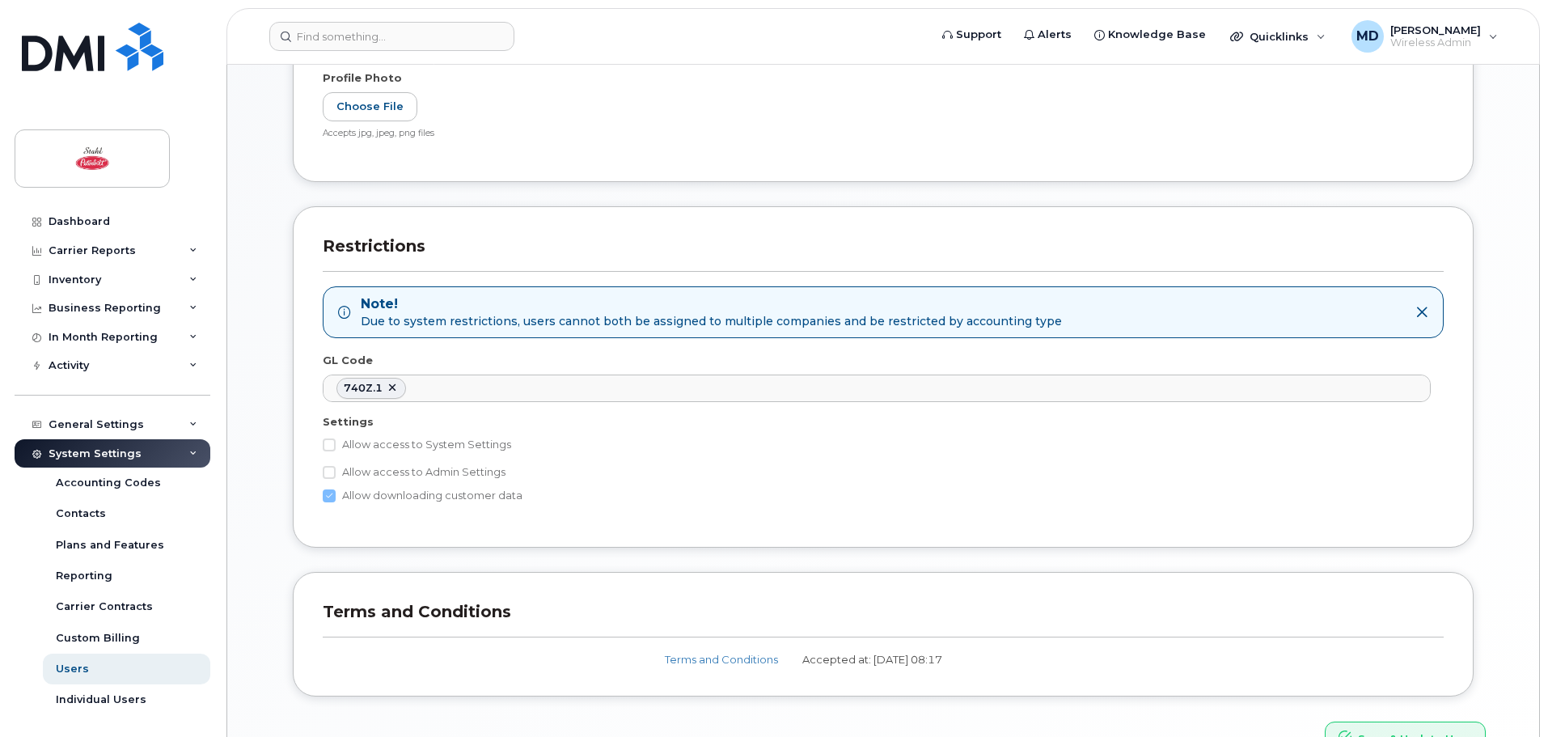
scroll to position [713, 0]
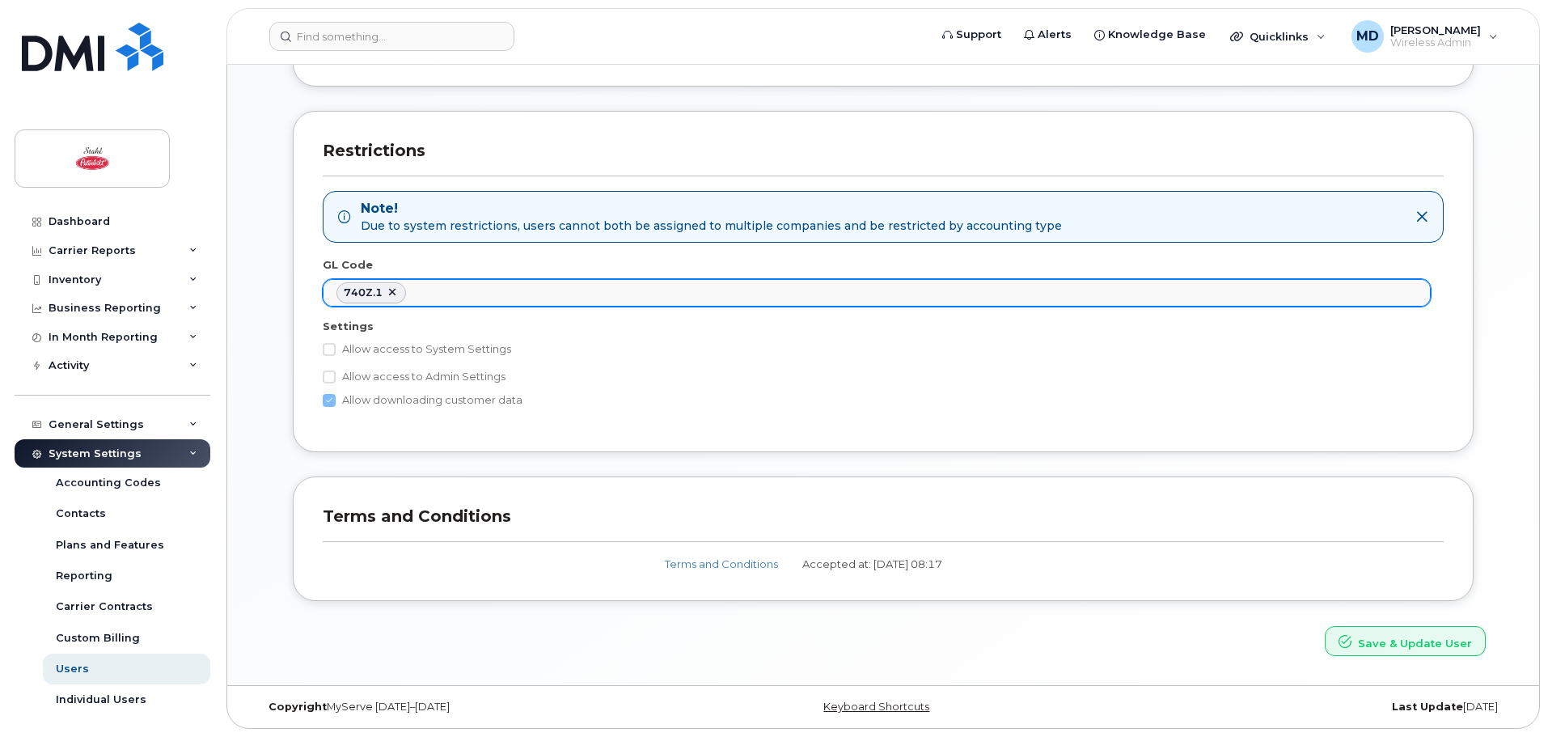
click at [396, 290] on link at bounding box center [392, 292] width 13 height 13
click at [1384, 646] on button "Save & Update User" at bounding box center [1405, 641] width 161 height 30
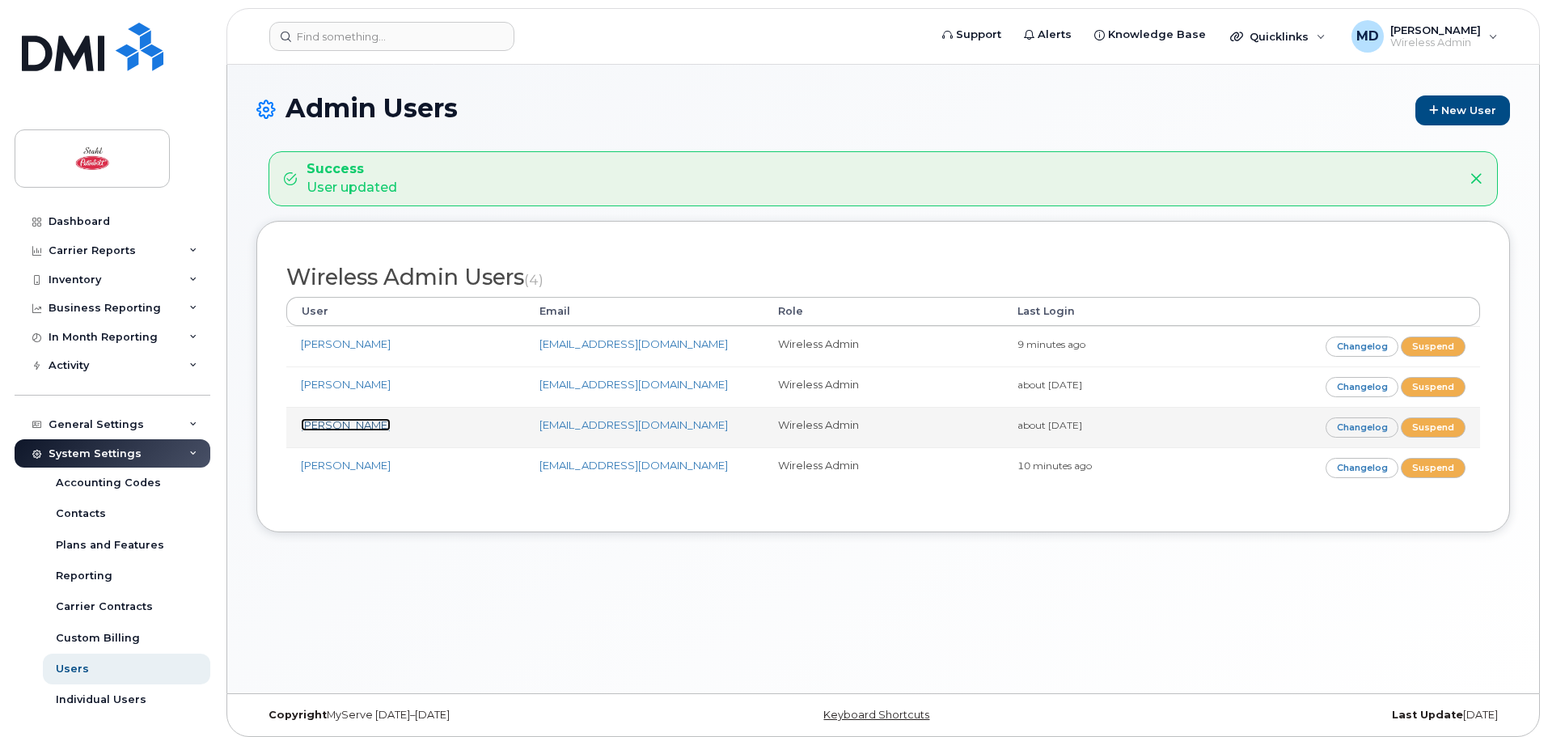
click at [351, 424] on link "Brandon Prusak" at bounding box center [346, 424] width 90 height 13
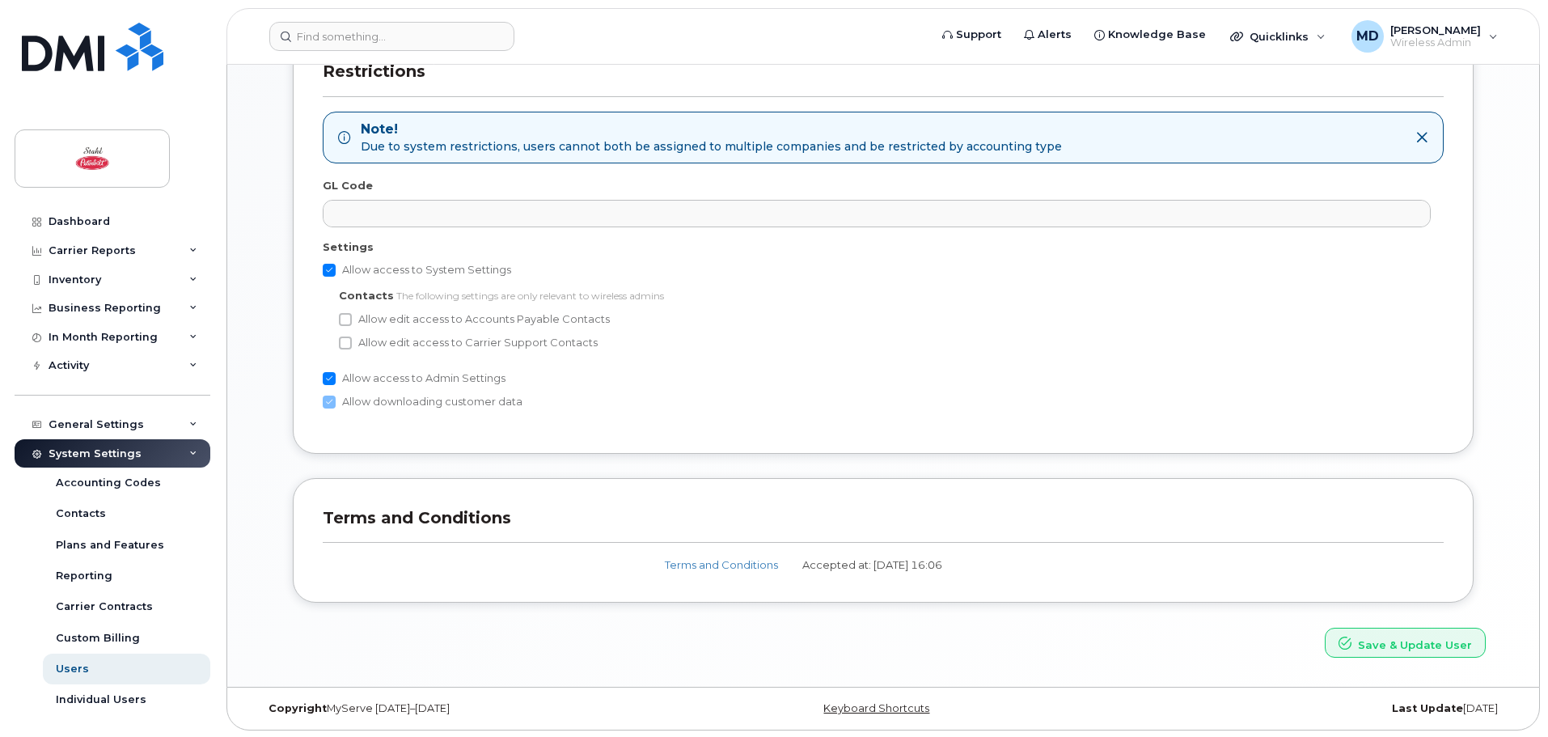
scroll to position [793, 0]
click at [99, 668] on link "Users" at bounding box center [126, 668] width 167 height 31
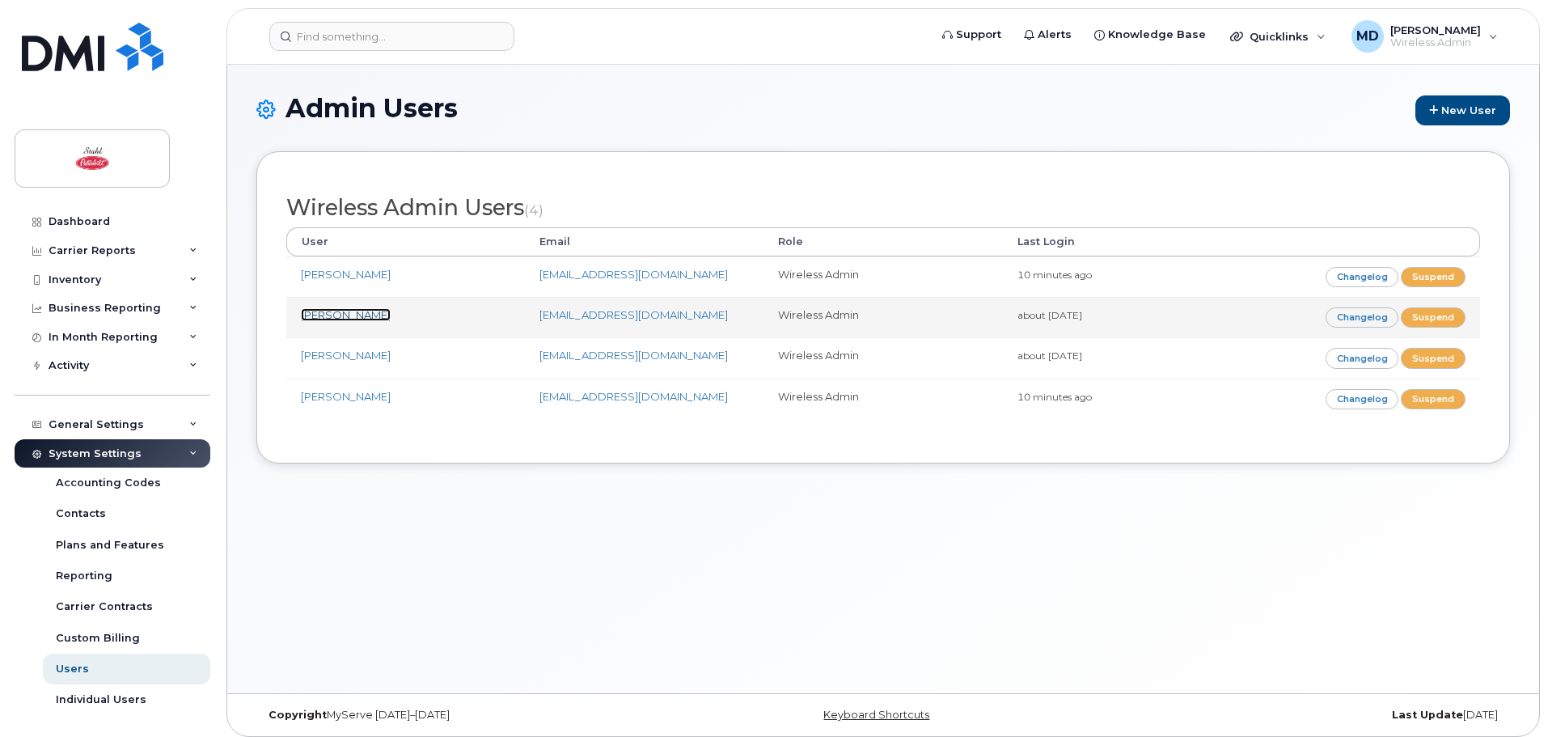
click at [340, 315] on link "[PERSON_NAME]" at bounding box center [346, 314] width 90 height 13
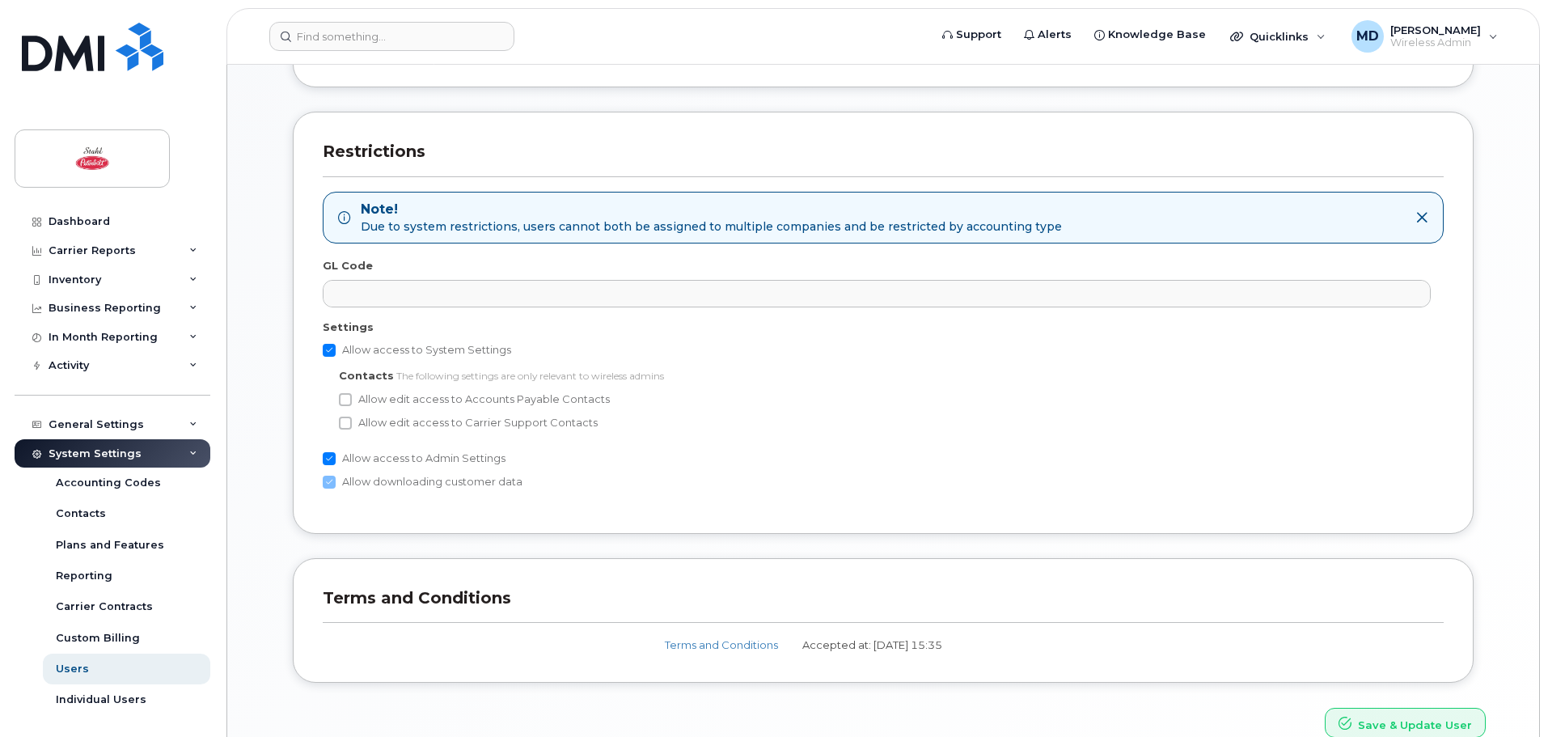
scroll to position [793, 0]
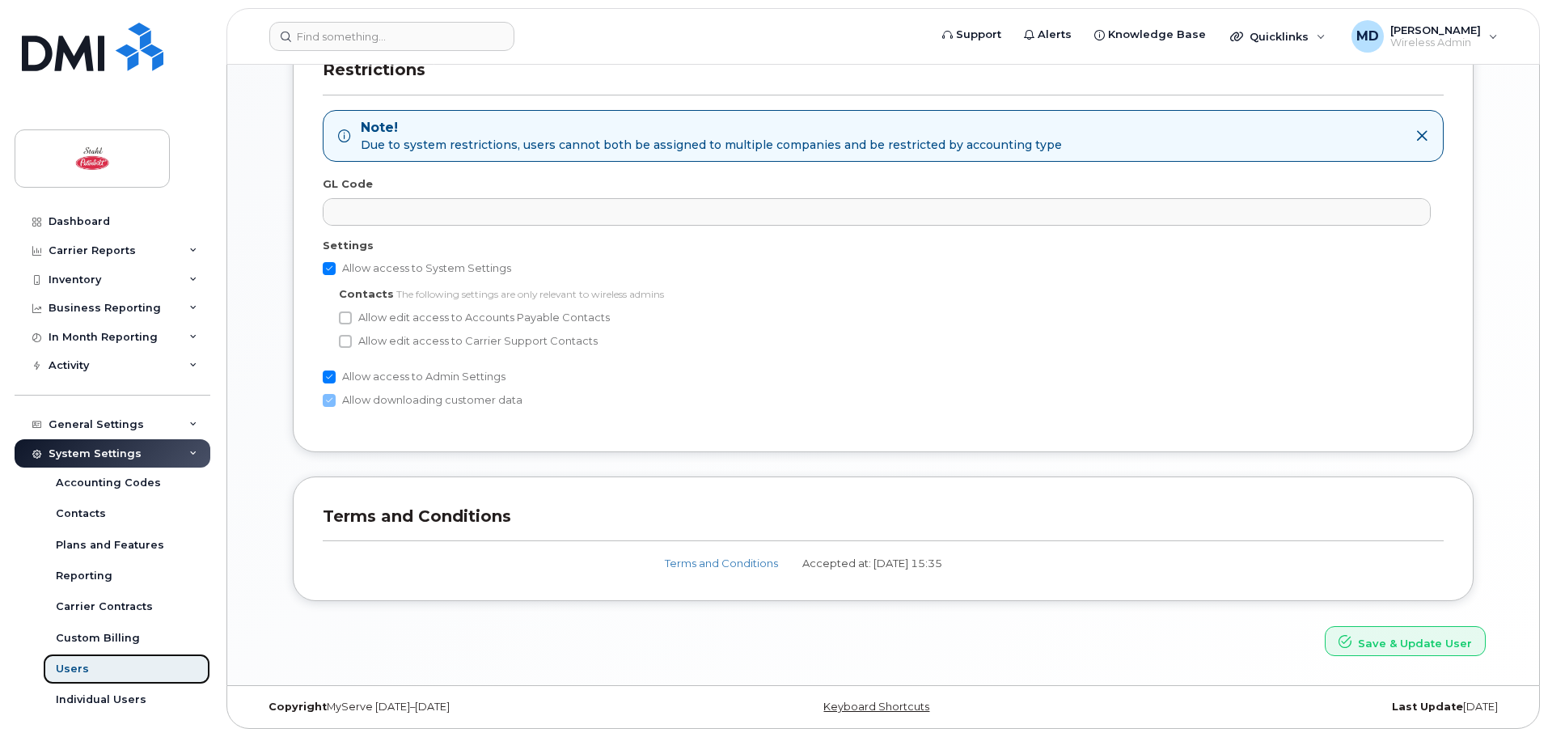
click at [86, 670] on link "Users" at bounding box center [126, 668] width 167 height 31
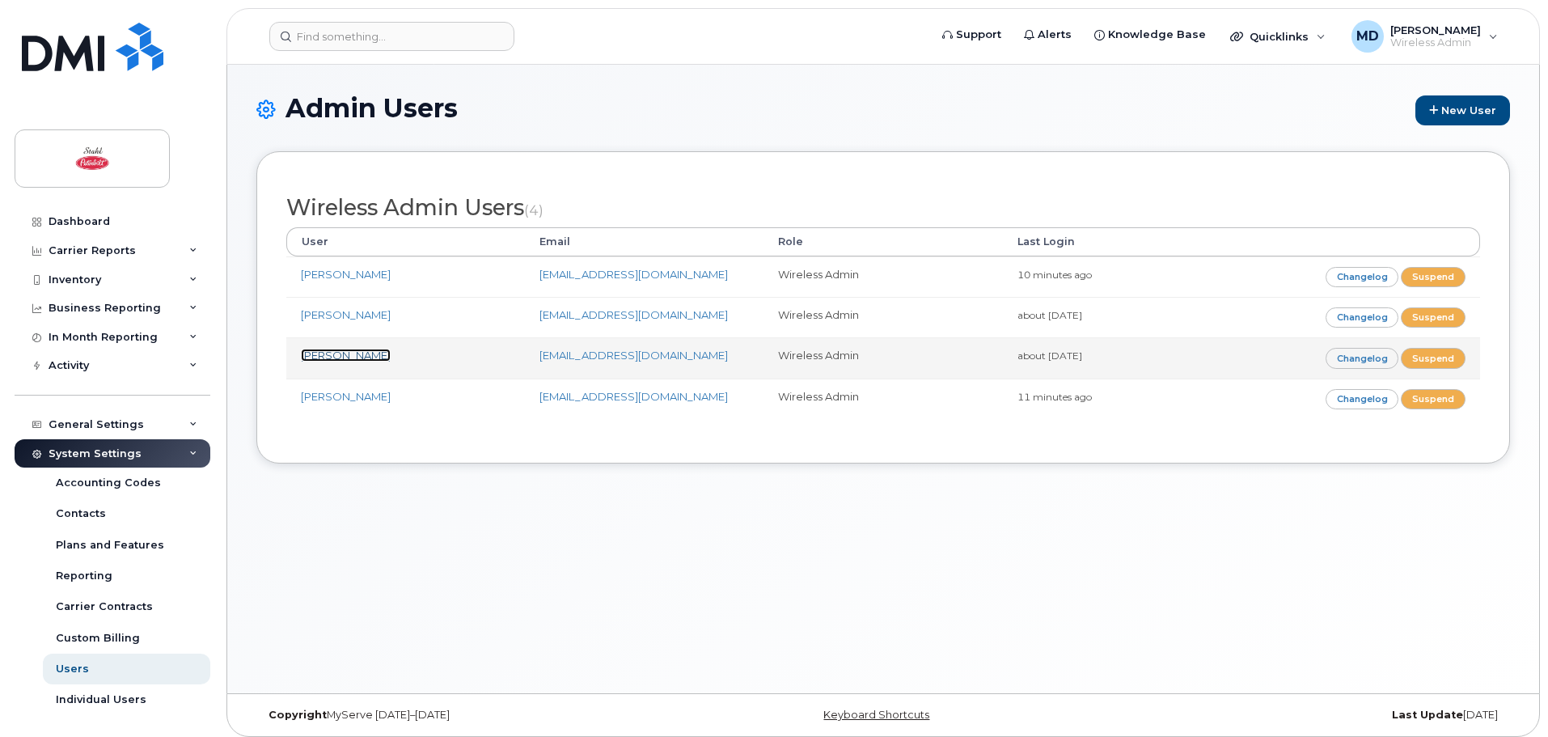
click at [345, 352] on link "Brandon Prusak" at bounding box center [346, 355] width 90 height 13
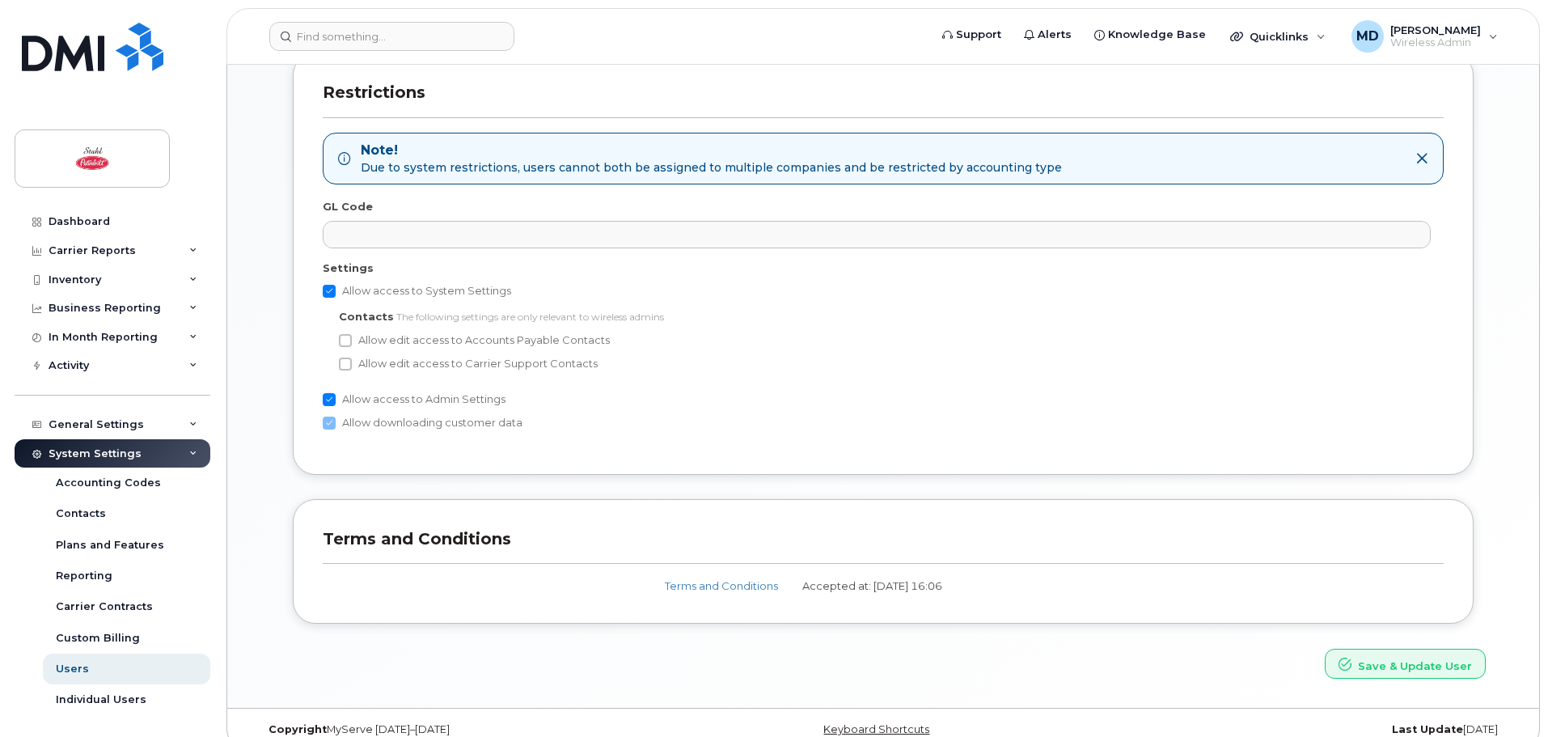
scroll to position [793, 0]
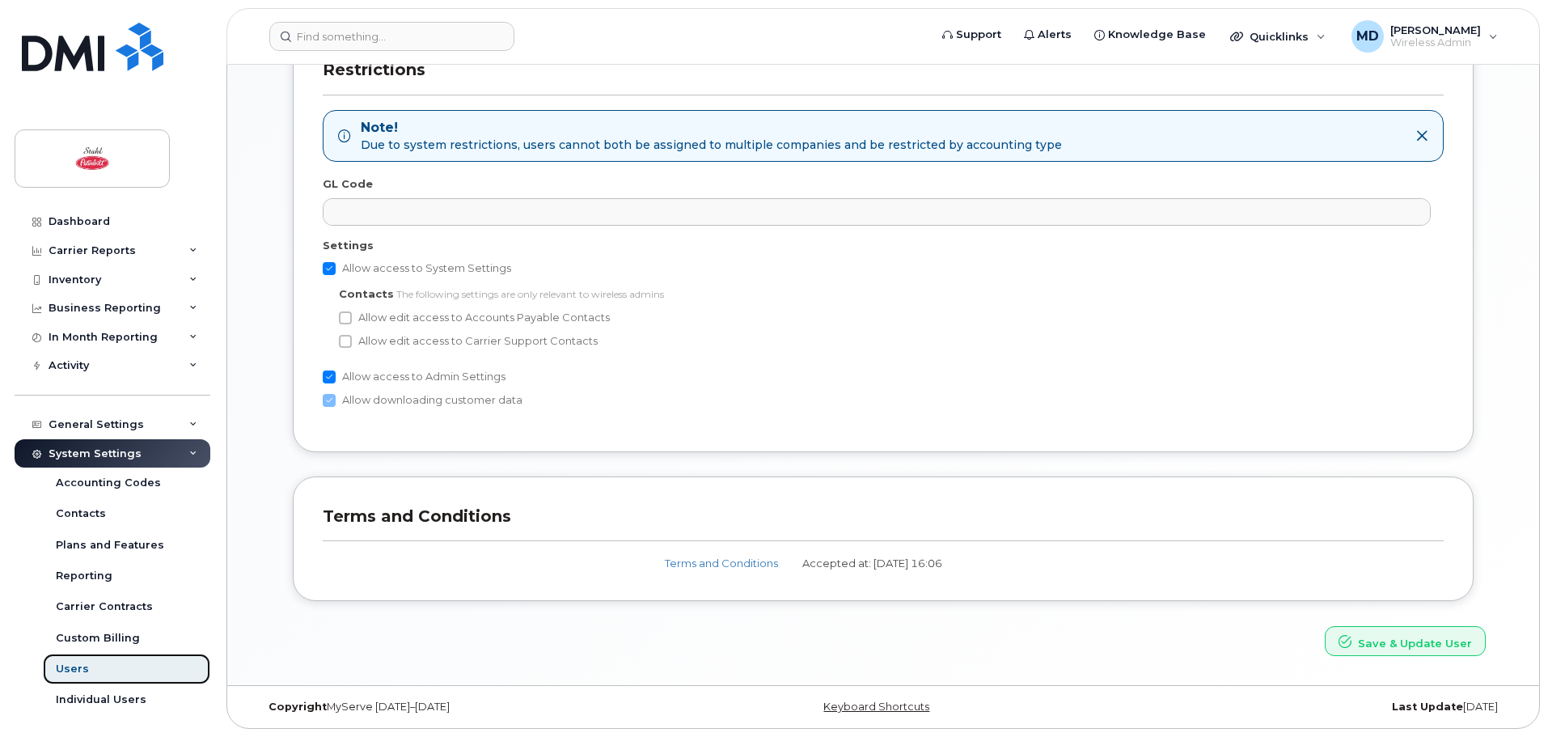
click at [77, 670] on div "Users" at bounding box center [72, 669] width 33 height 15
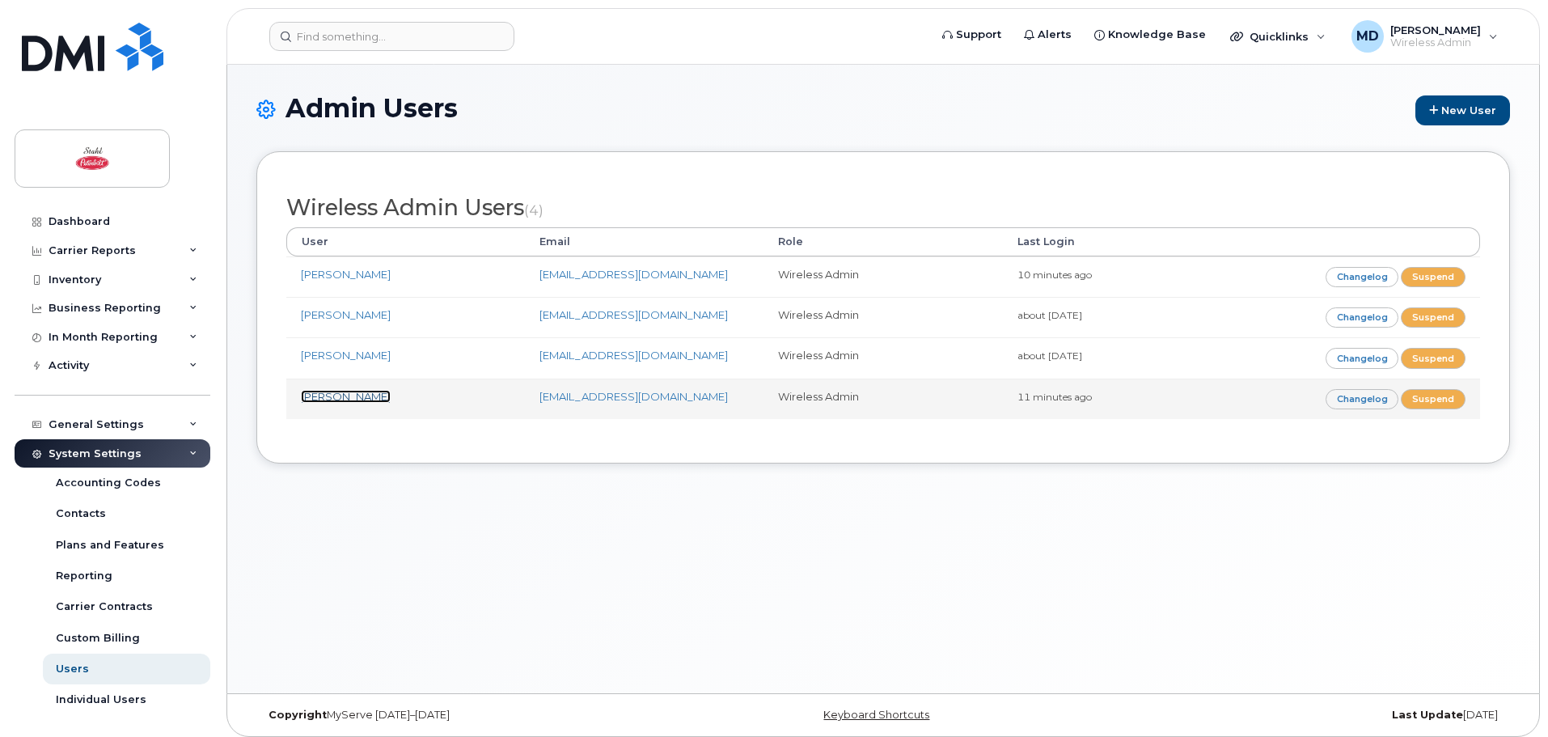
click at [325, 391] on link "[PERSON_NAME]" at bounding box center [346, 396] width 90 height 13
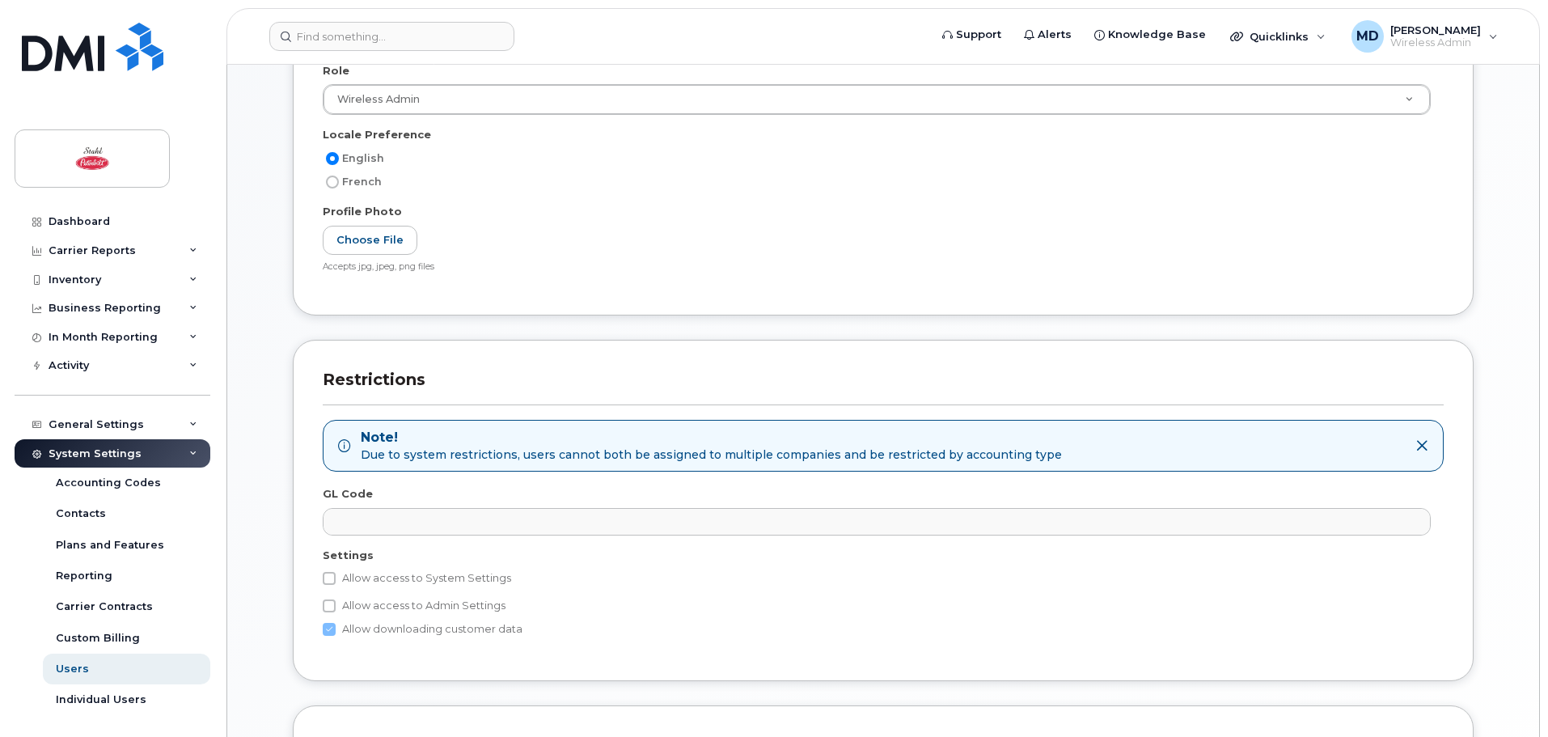
scroll to position [647, 0]
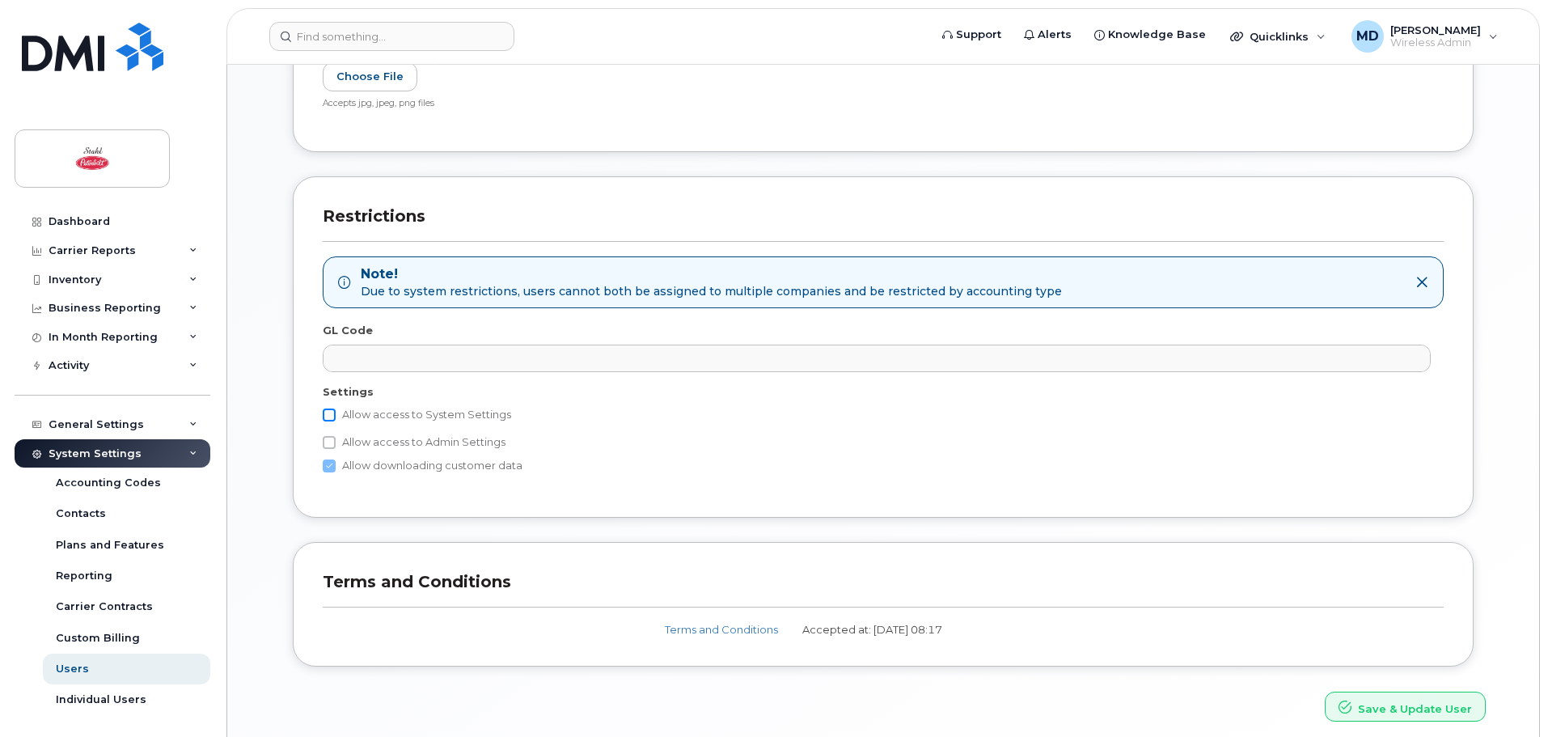
click at [325, 413] on input "Allow access to System Settings" at bounding box center [329, 414] width 13 height 13
checkbox input "true"
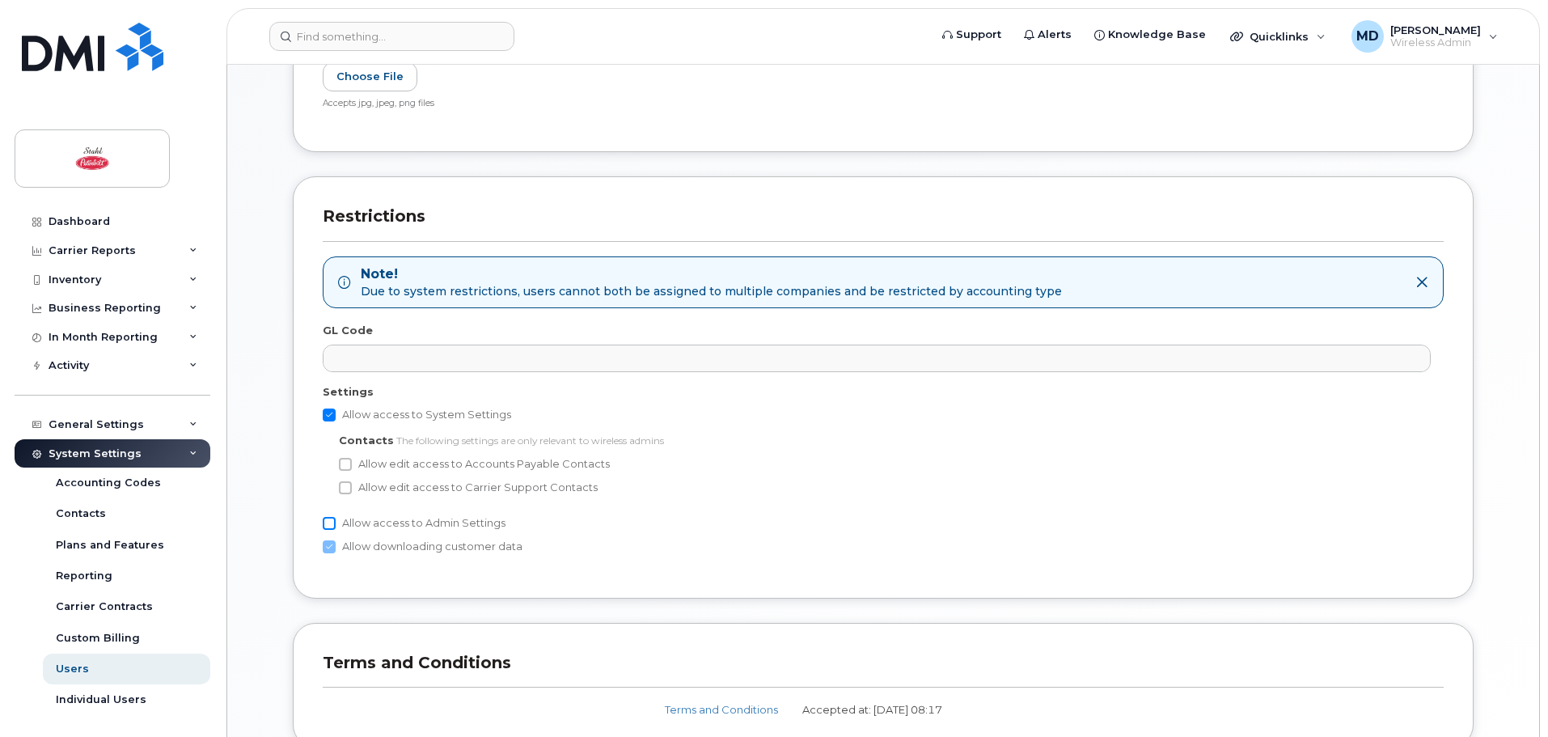
click at [328, 523] on input "Allow access to Admin Settings" at bounding box center [329, 523] width 13 height 13
checkbox input "true"
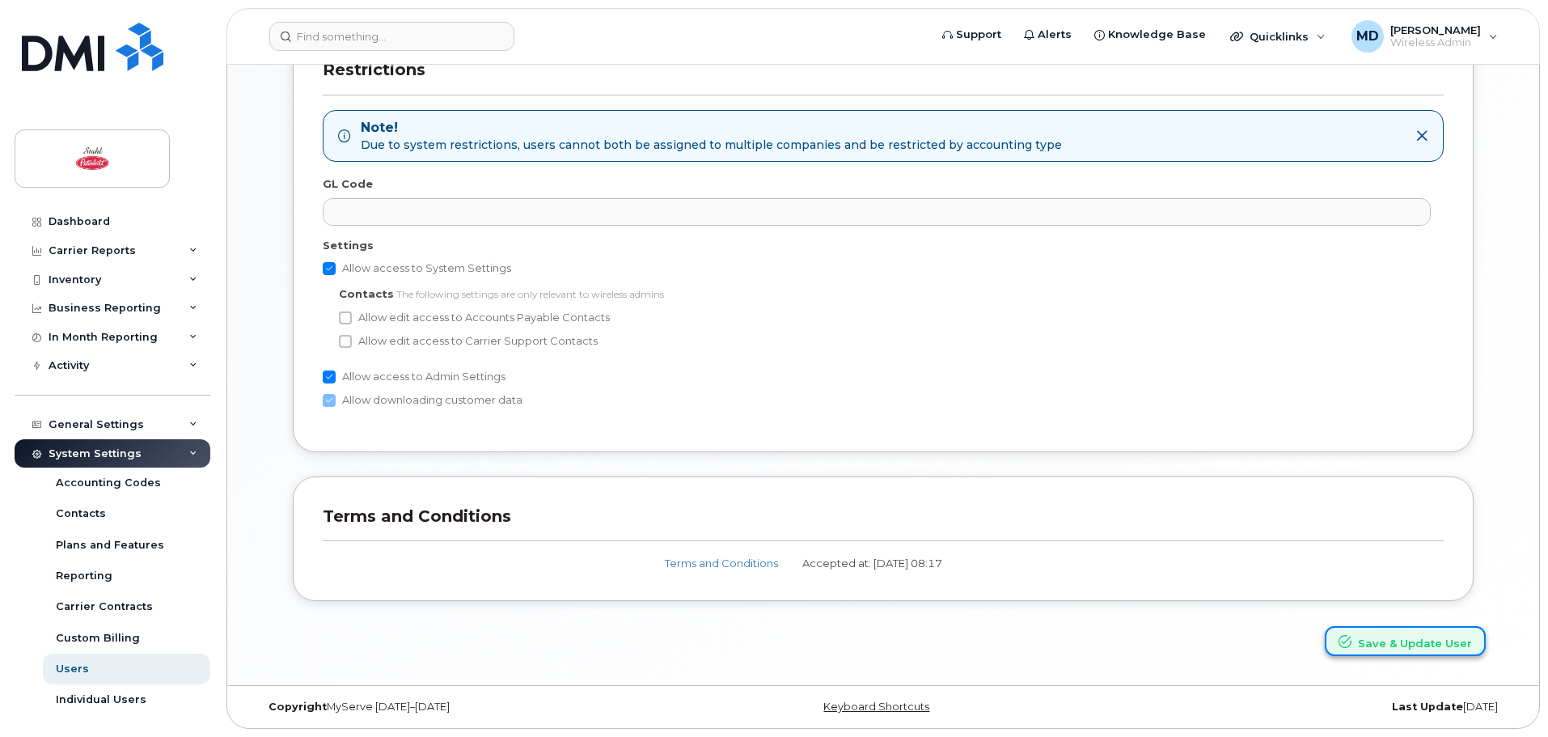
click at [1433, 636] on button "Save & Update User" at bounding box center [1405, 641] width 161 height 30
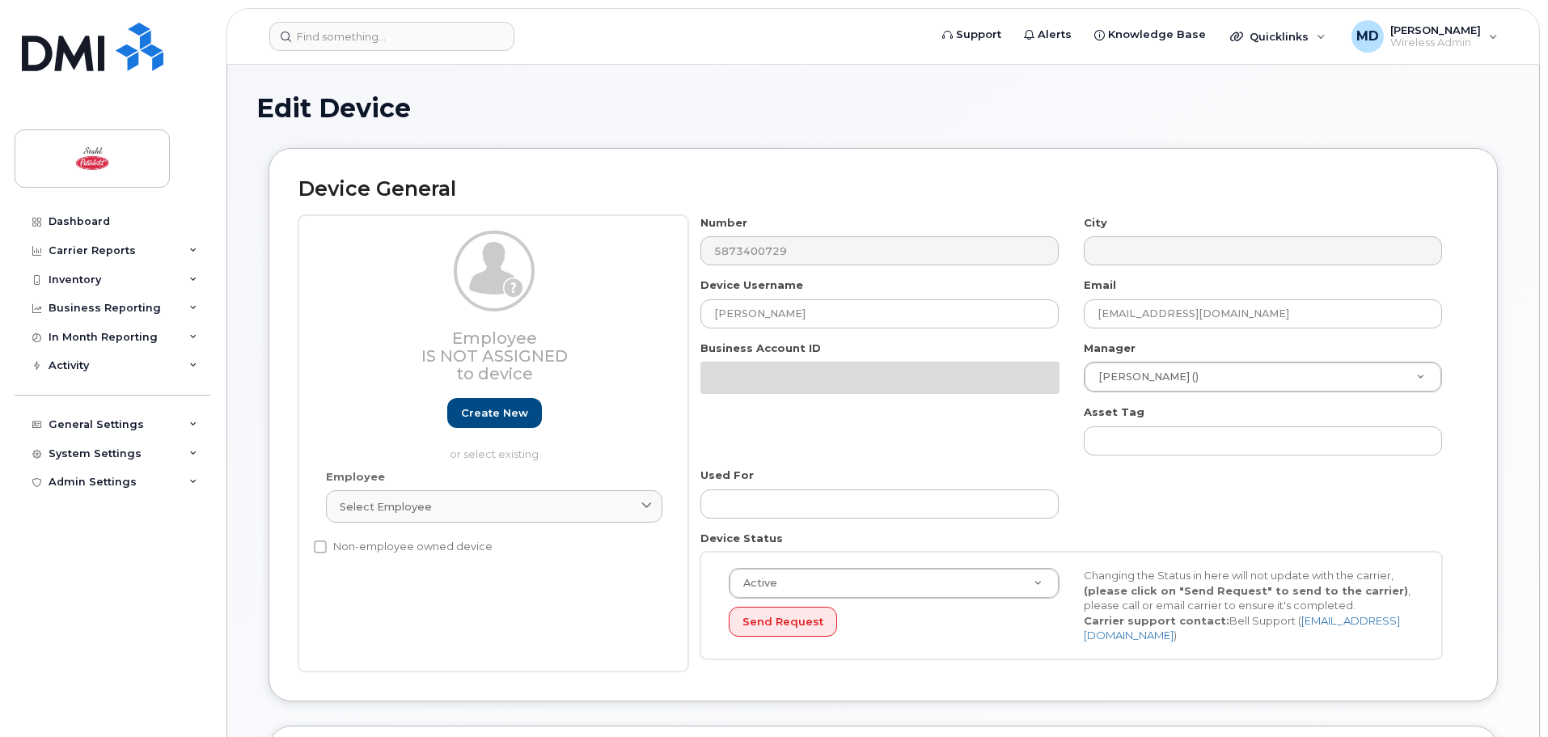
select select "29614450"
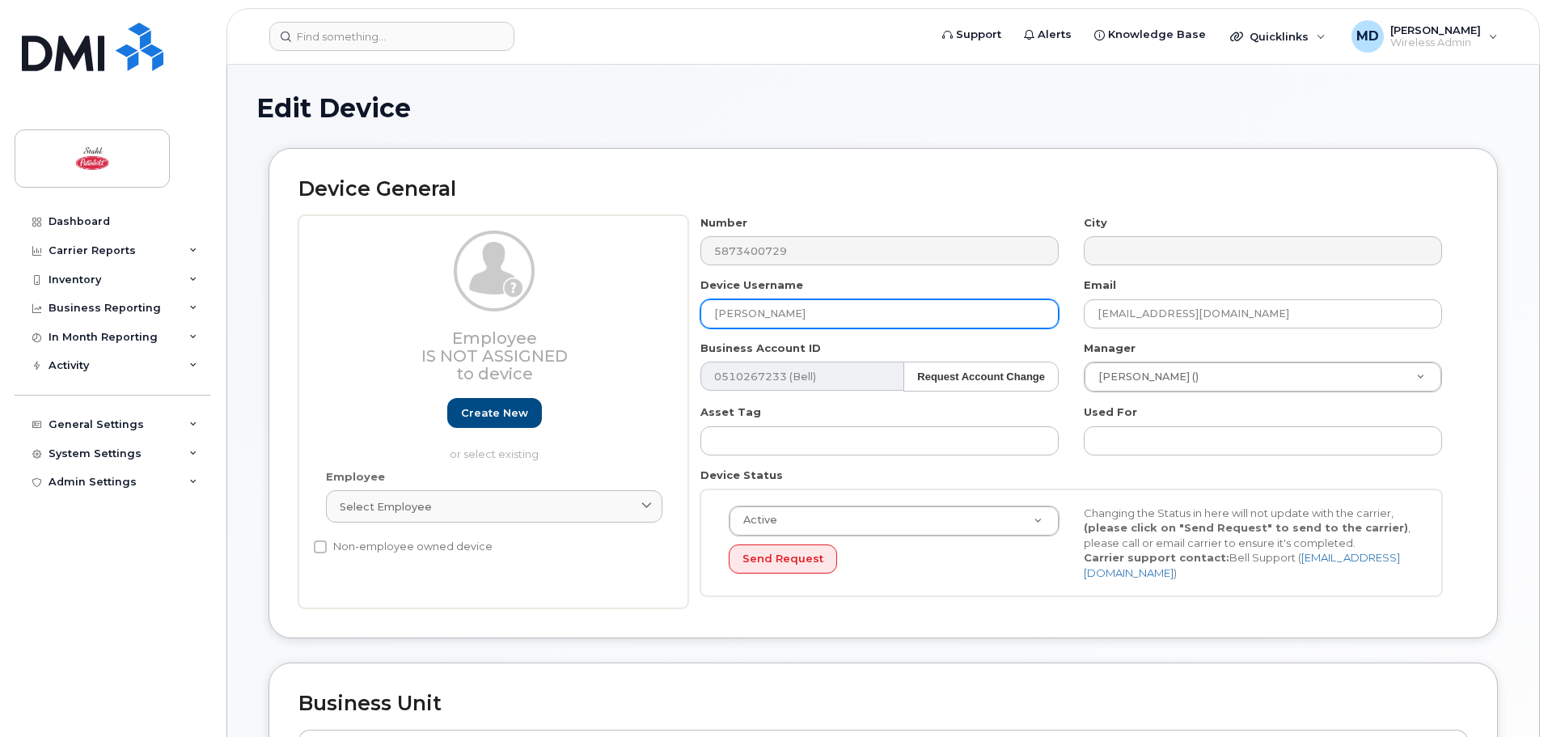
drag, startPoint x: 729, startPoint y: 307, endPoint x: 649, endPoint y: 302, distance: 80.2
click at [649, 303] on div "Employee Is not assigned to device Create new or select existing Employee Selec…" at bounding box center [882, 412] width 1169 height 394
click at [826, 322] on input "[PERSON_NAME]" at bounding box center [879, 313] width 358 height 29
click at [851, 316] on input "[PERSON_NAME]" at bounding box center [879, 313] width 358 height 29
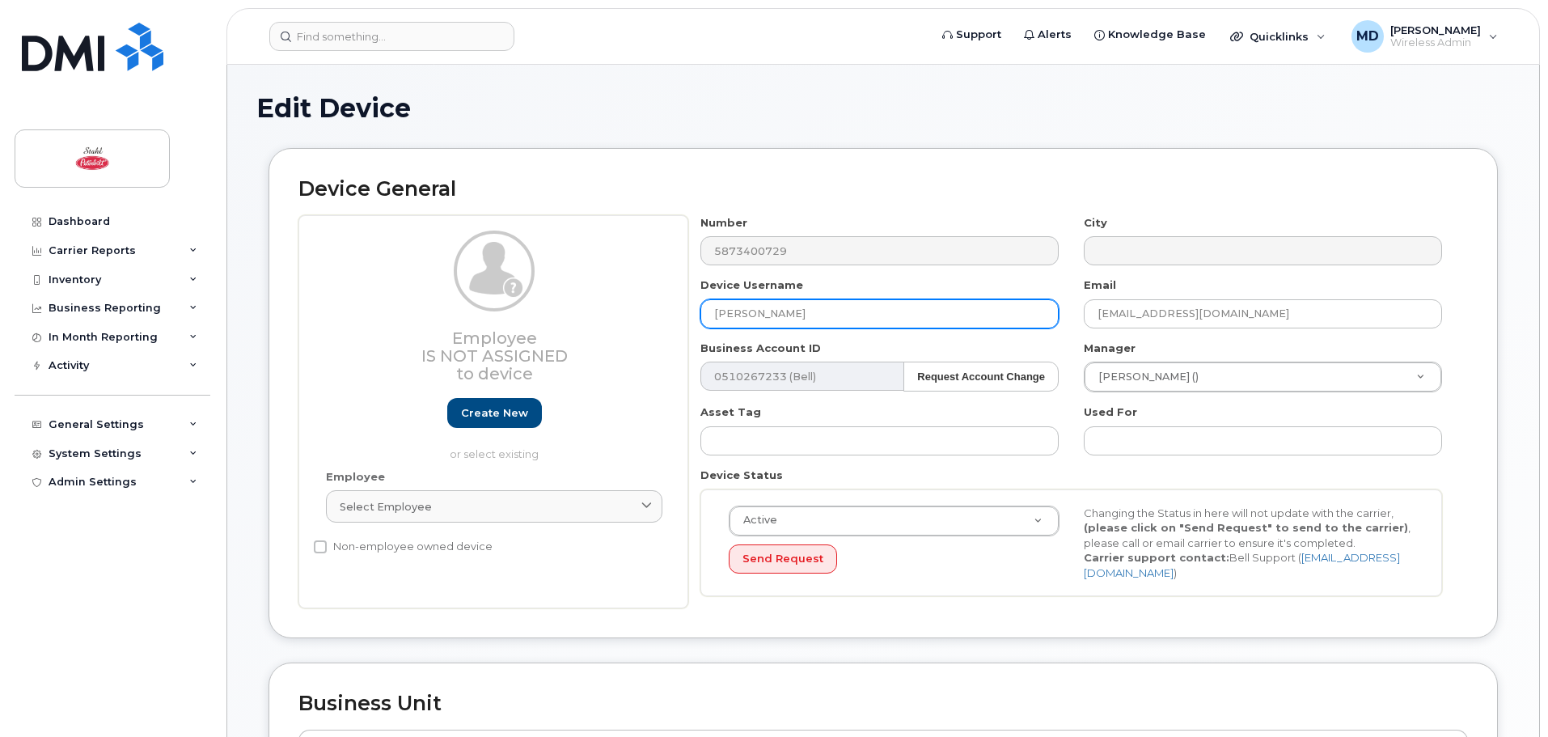
click at [851, 316] on input "[PERSON_NAME]" at bounding box center [879, 313] width 358 height 29
type input "[PERSON_NAME]"
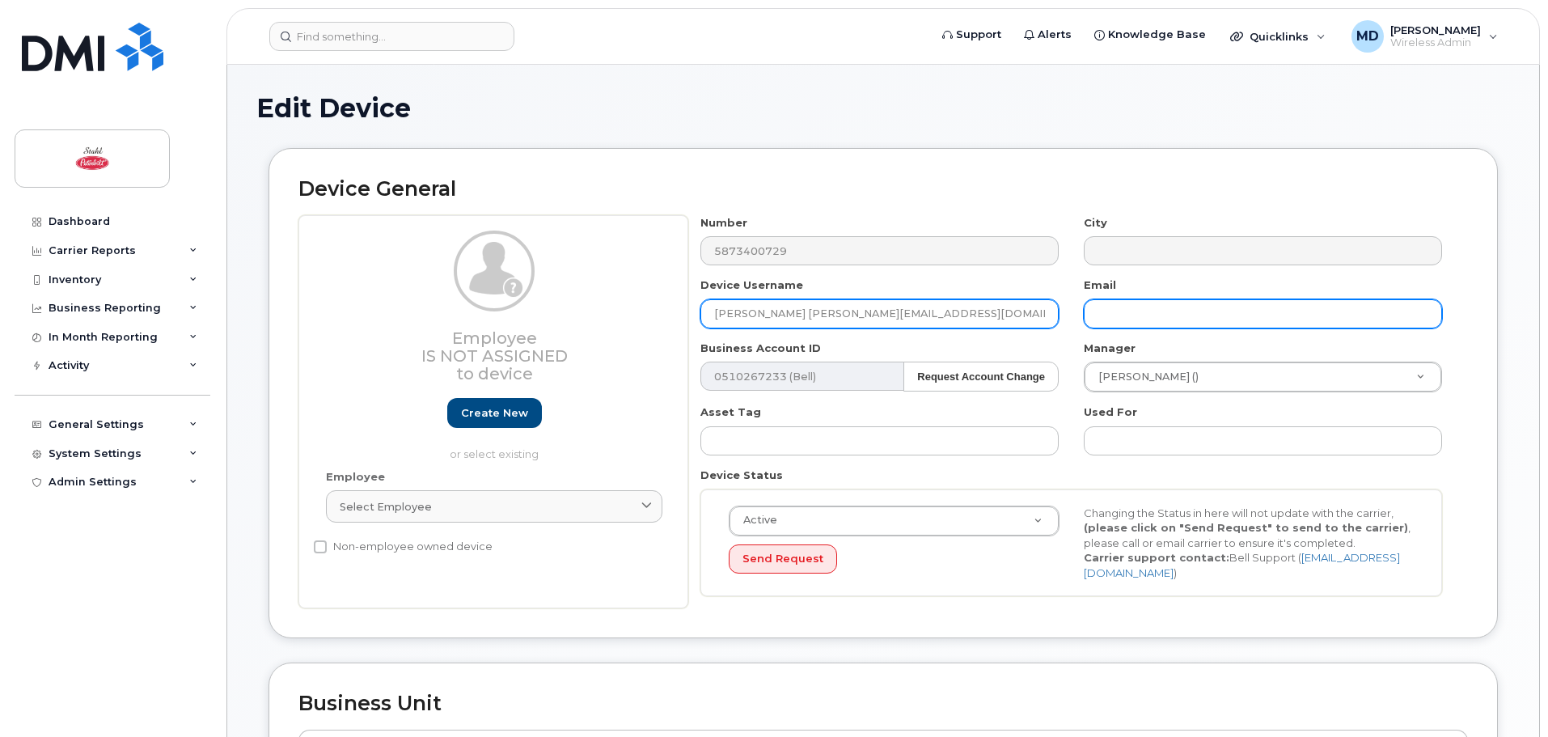
type input "[PERSON_NAME]"
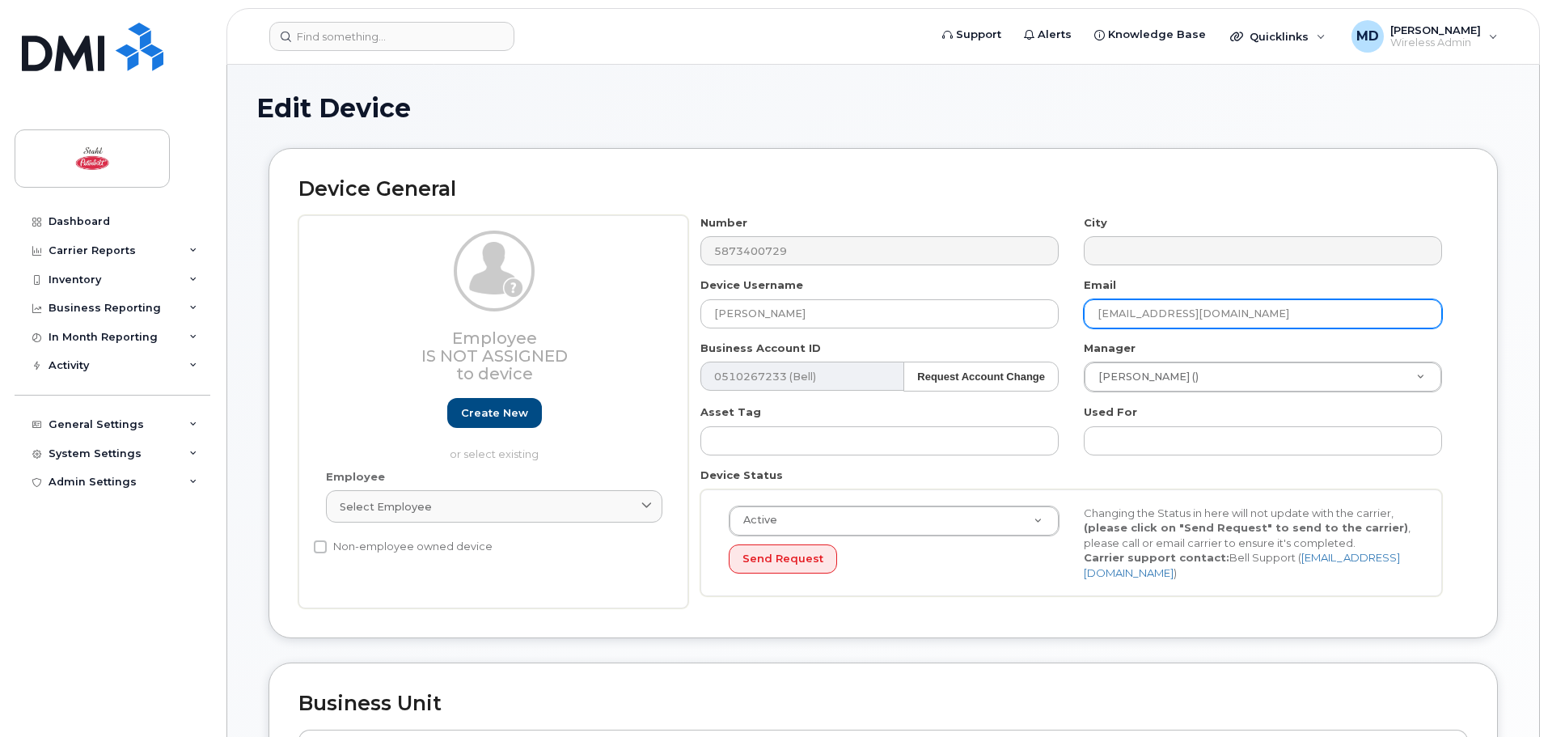
click at [1127, 314] on input "[EMAIL_ADDRESS][DOMAIN_NAME]" at bounding box center [1263, 313] width 358 height 29
drag, startPoint x: 1136, startPoint y: 311, endPoint x: 1042, endPoint y: 312, distance: 93.8
click at [1042, 312] on div "Number 5873400729 City Device Username [PERSON_NAME] Email [EMAIL_ADDRESS][DOMA…" at bounding box center [1071, 412] width 767 height 394
type input "[EMAIL_ADDRESS][DOMAIN_NAME]"
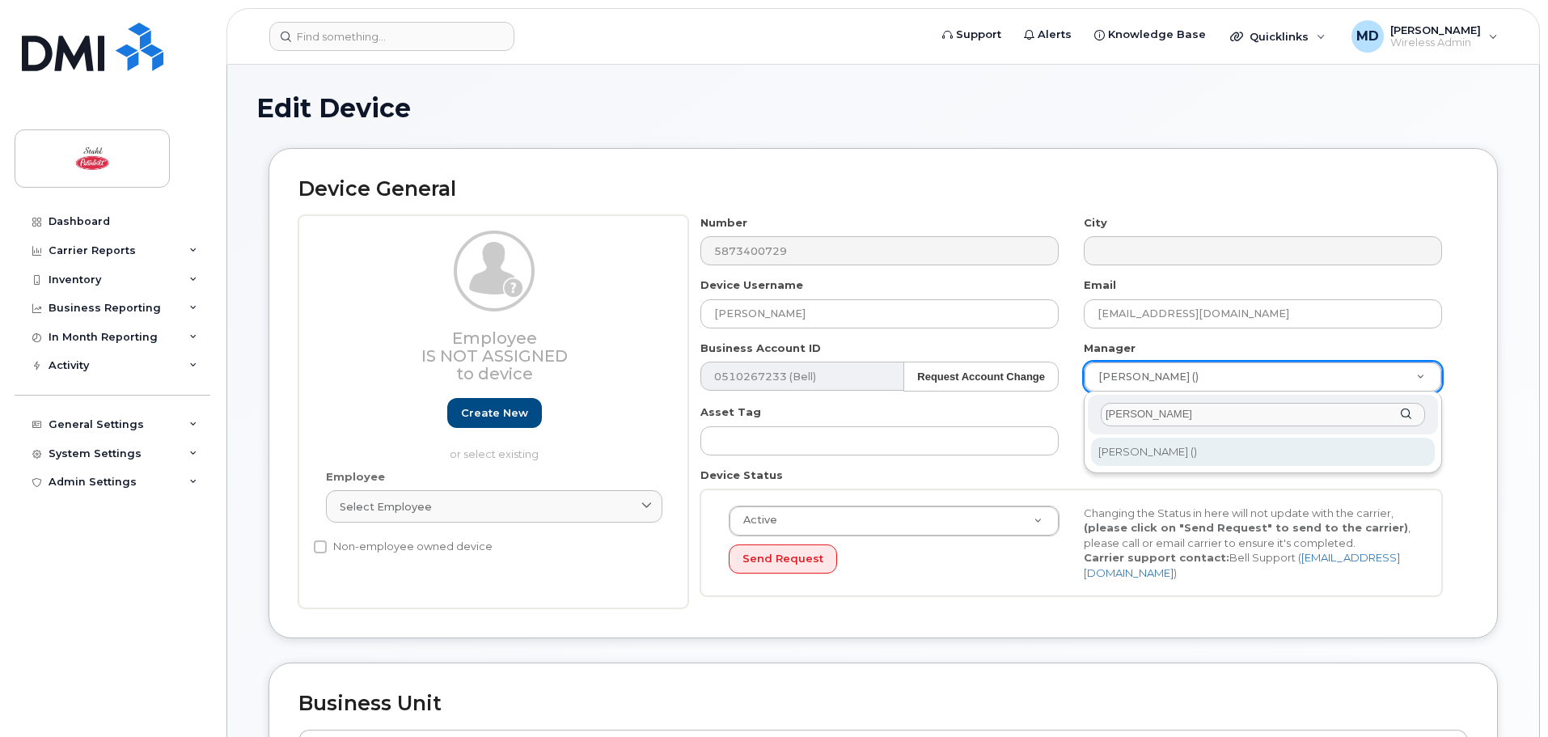
type input "[PERSON_NAME]"
type input "2181655"
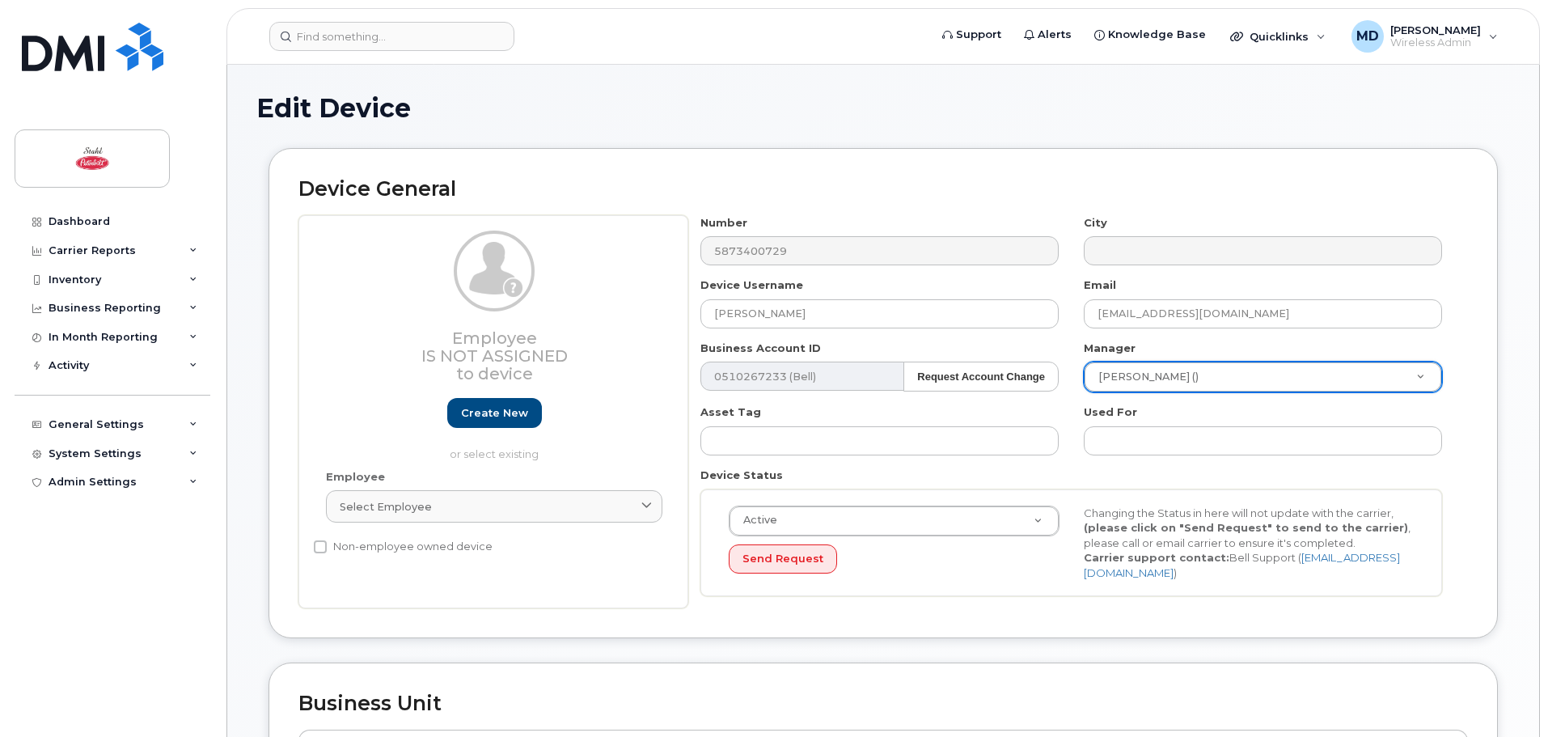
click at [1508, 422] on div "Device General Employee Is not assigned to device Create new or select existing…" at bounding box center [883, 405] width 1254 height 514
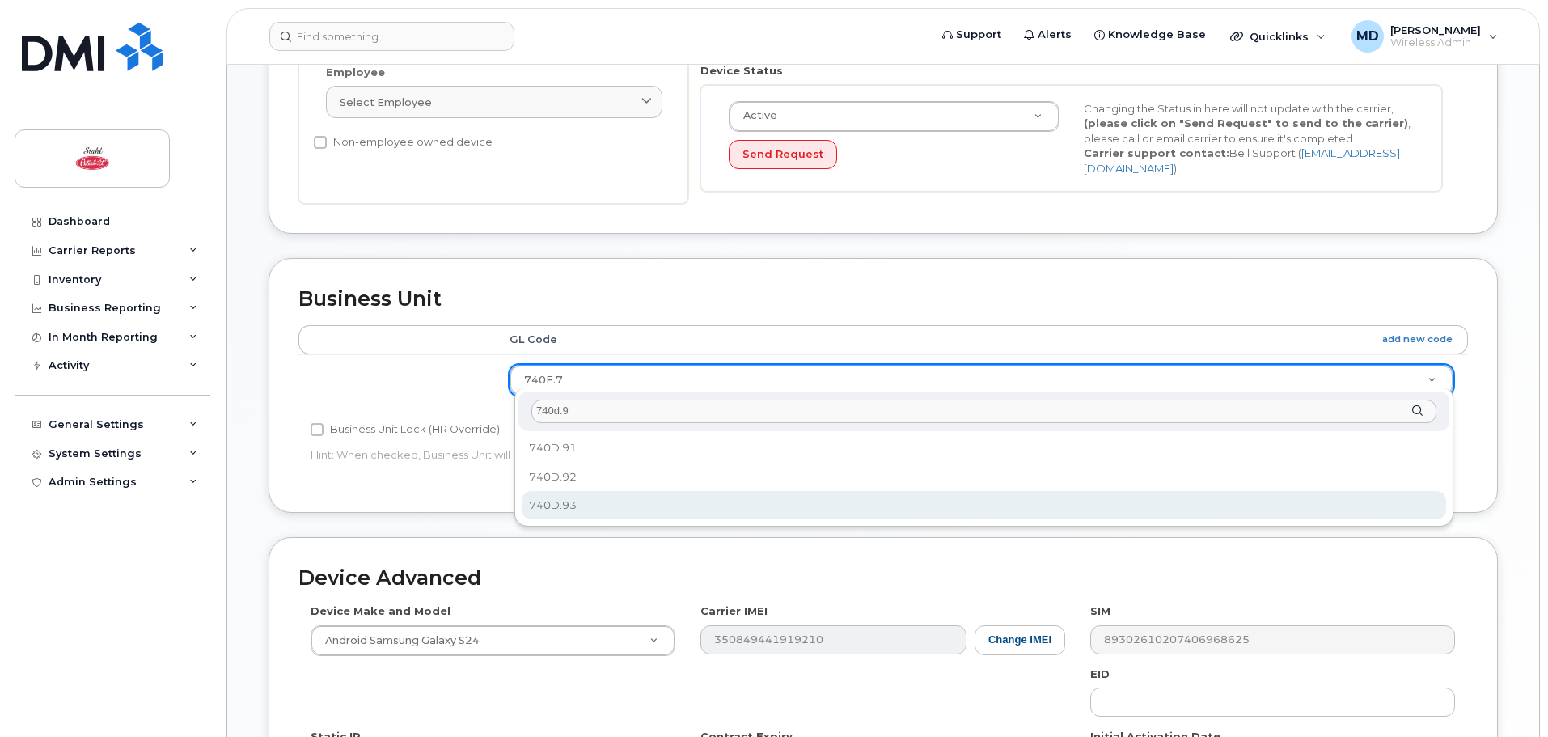
type input "740d.9"
select select "29614458"
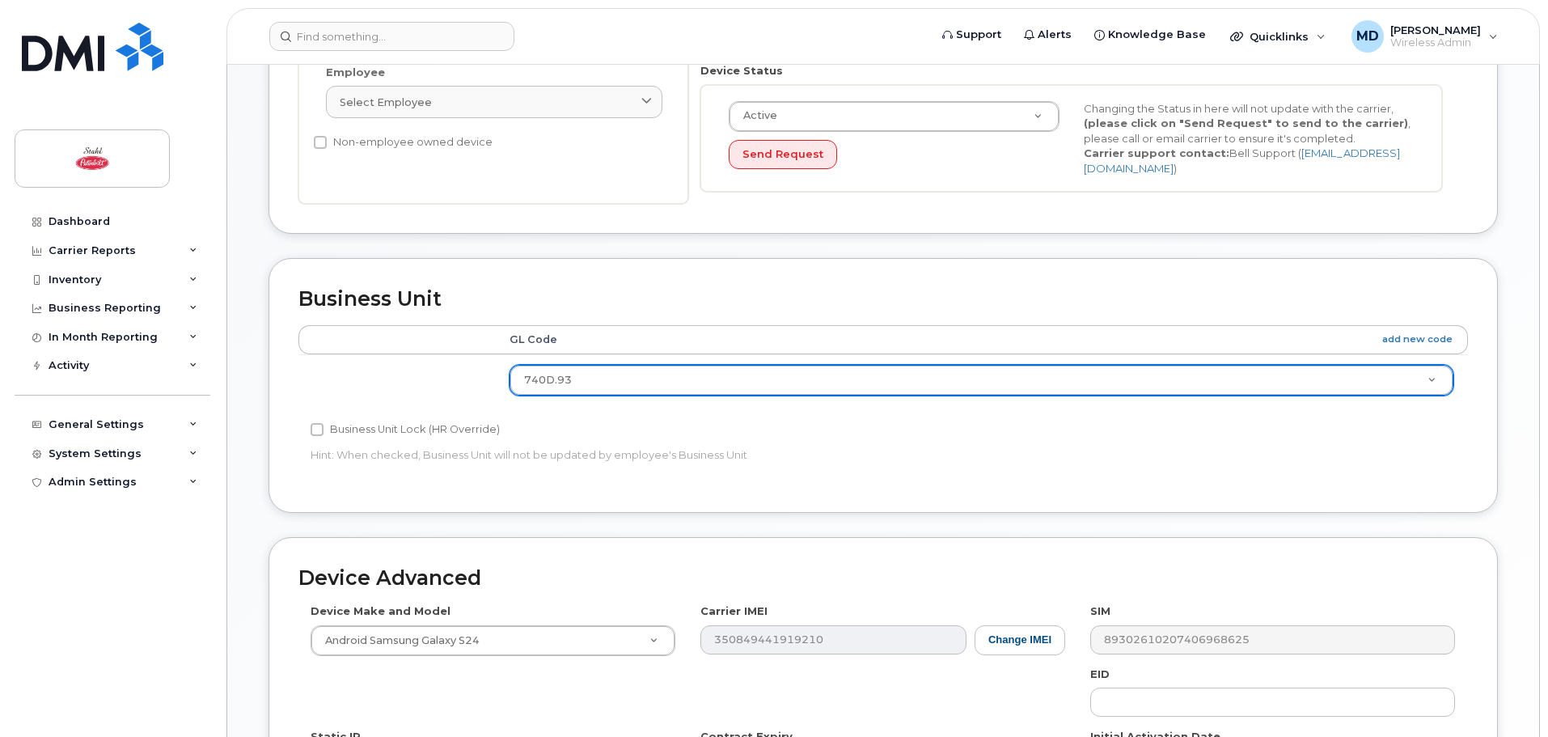
click at [839, 485] on div "Business Unit Accounting Categories Rules GL Code add new code 740D.93 740A.1 7…" at bounding box center [883, 385] width 1229 height 254
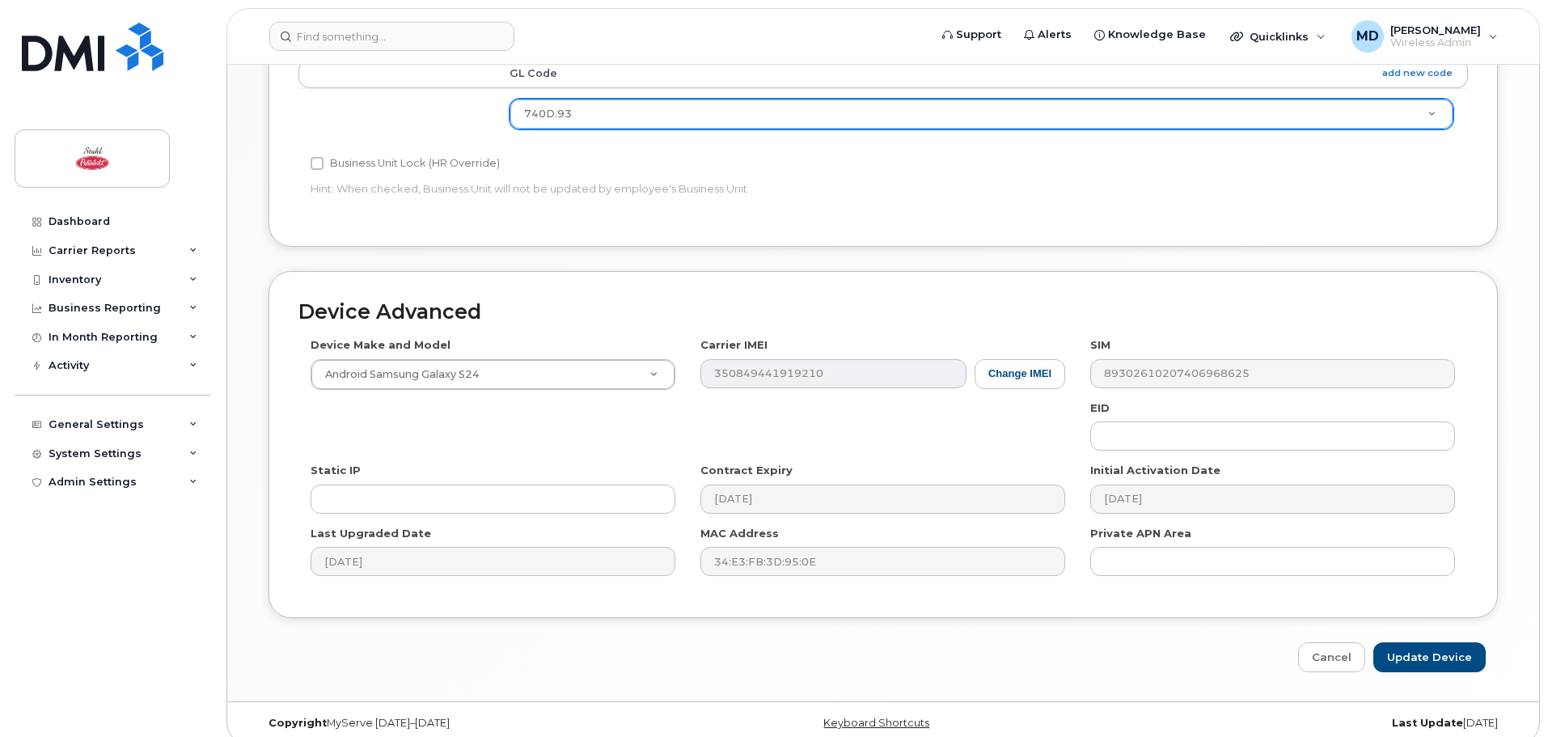
scroll to position [680, 0]
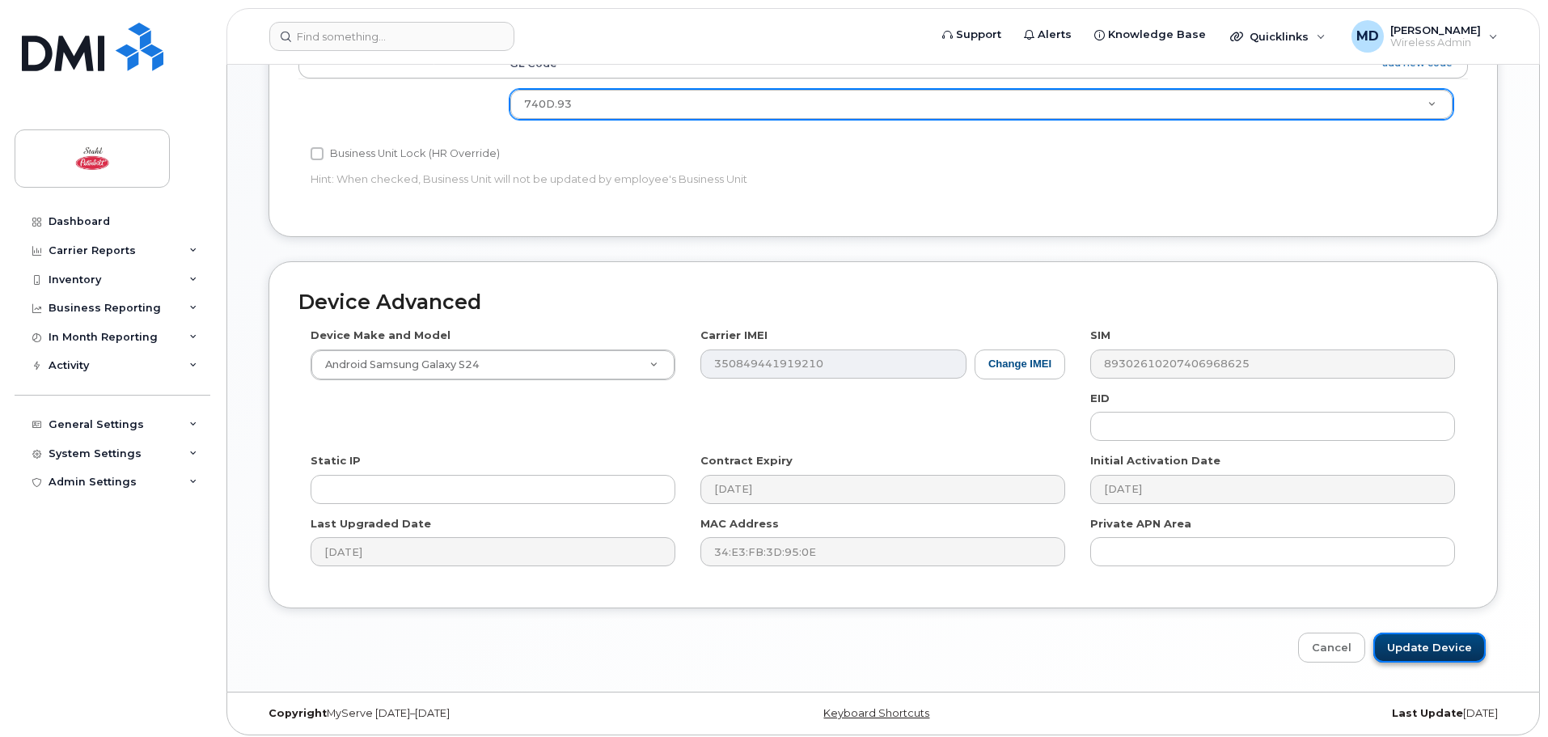
click at [1432, 640] on input "Update Device" at bounding box center [1429, 647] width 112 height 30
type input "Saving..."
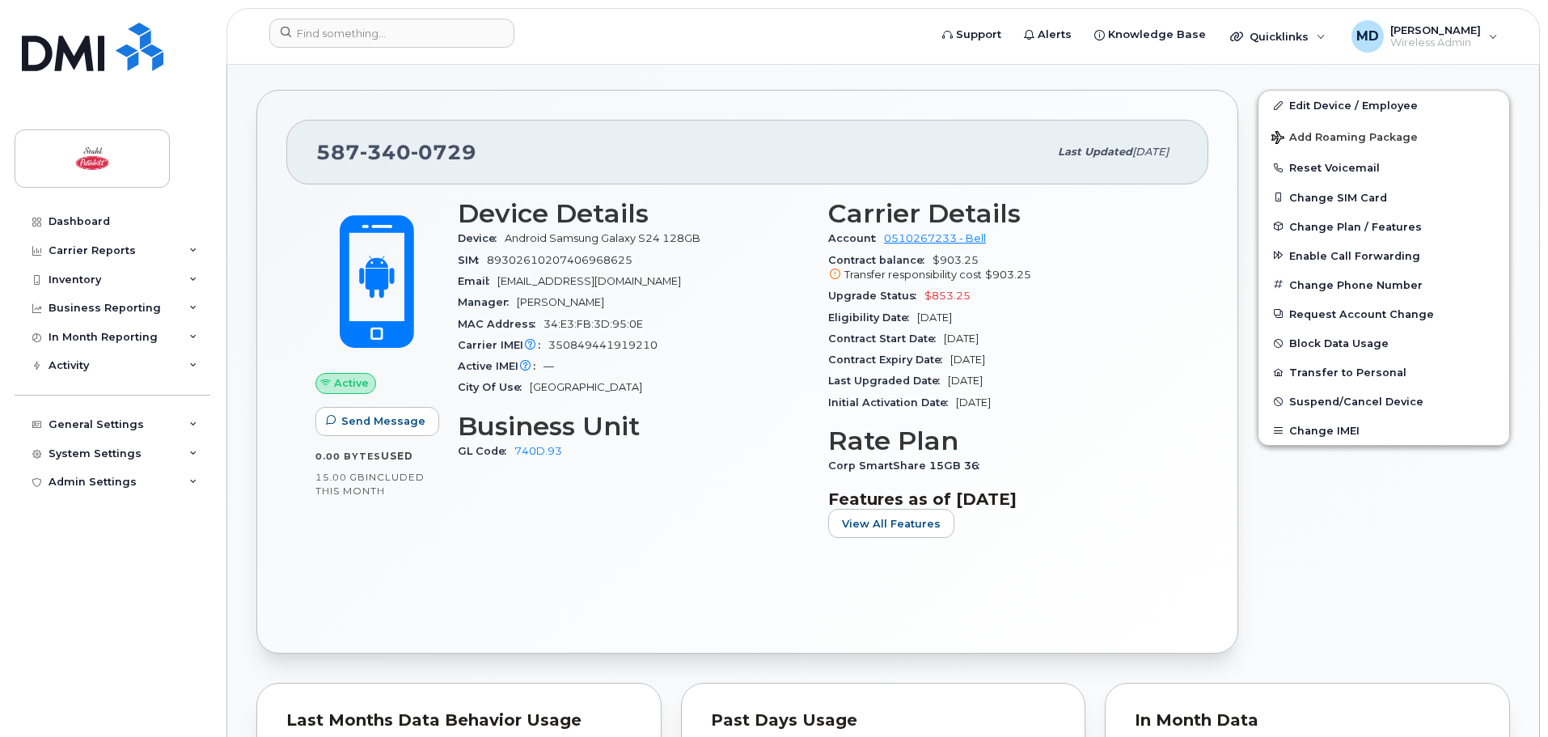
scroll to position [323, 0]
